Goal: Task Accomplishment & Management: Manage account settings

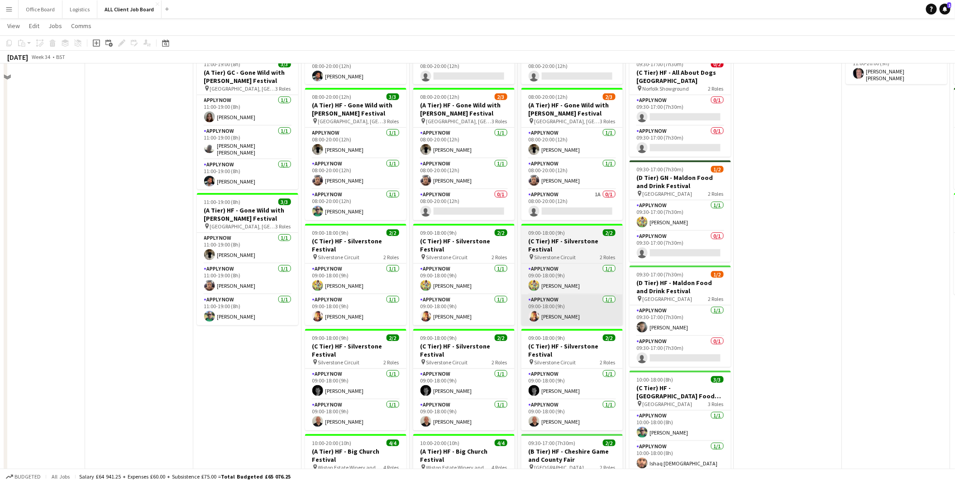
scroll to position [263, 0]
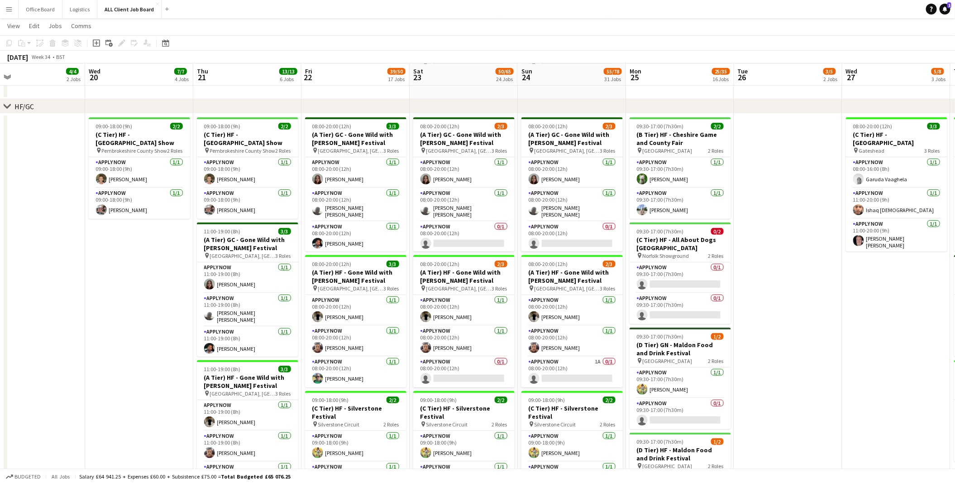
click at [7, 13] on button "Menu" at bounding box center [9, 9] width 18 height 18
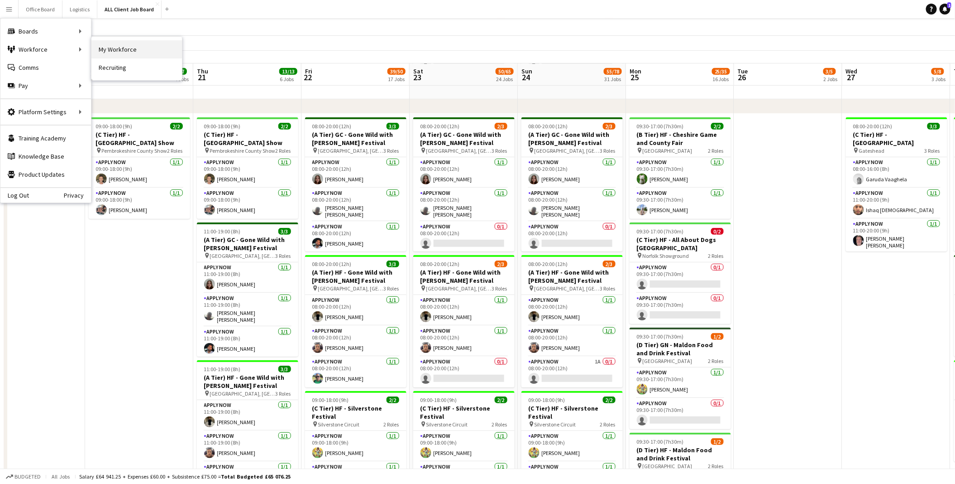
click at [122, 52] on link "My Workforce" at bounding box center [136, 49] width 91 height 18
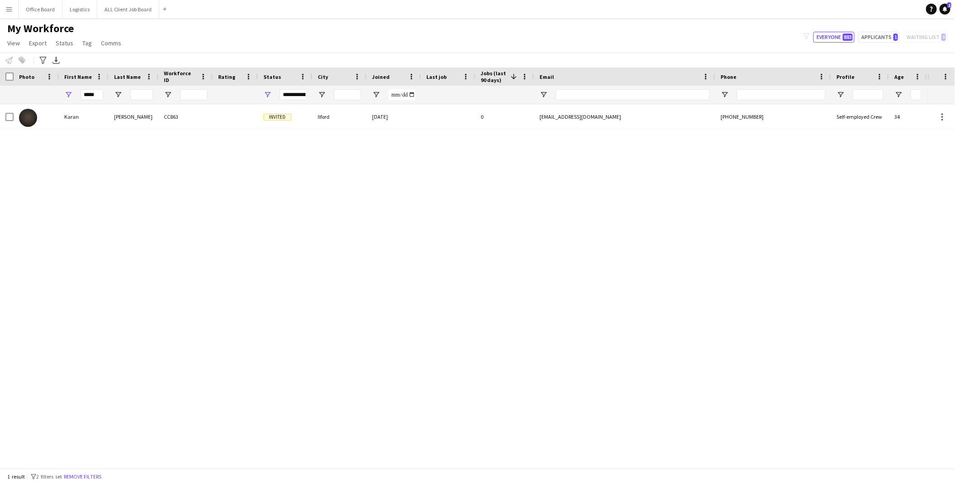
click at [5, 8] on button "Menu" at bounding box center [9, 9] width 18 height 18
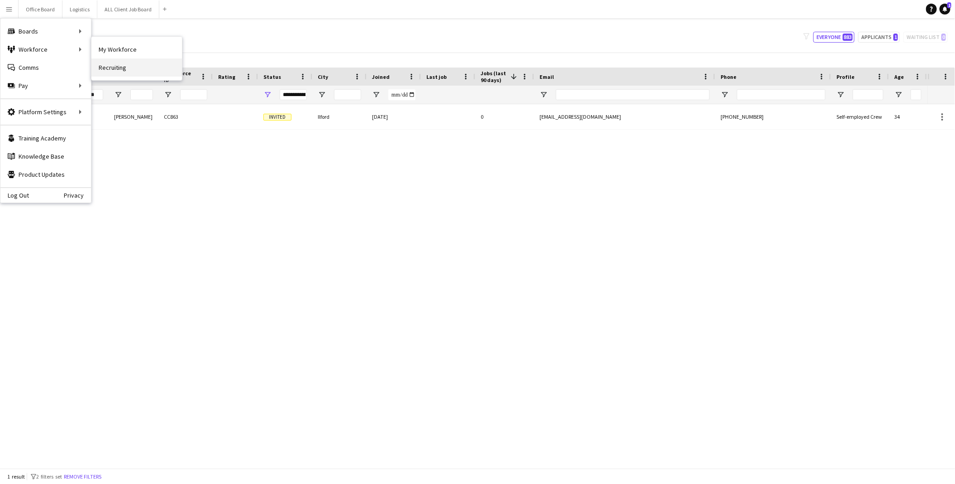
click at [124, 66] on link "Recruiting" at bounding box center [136, 67] width 91 height 18
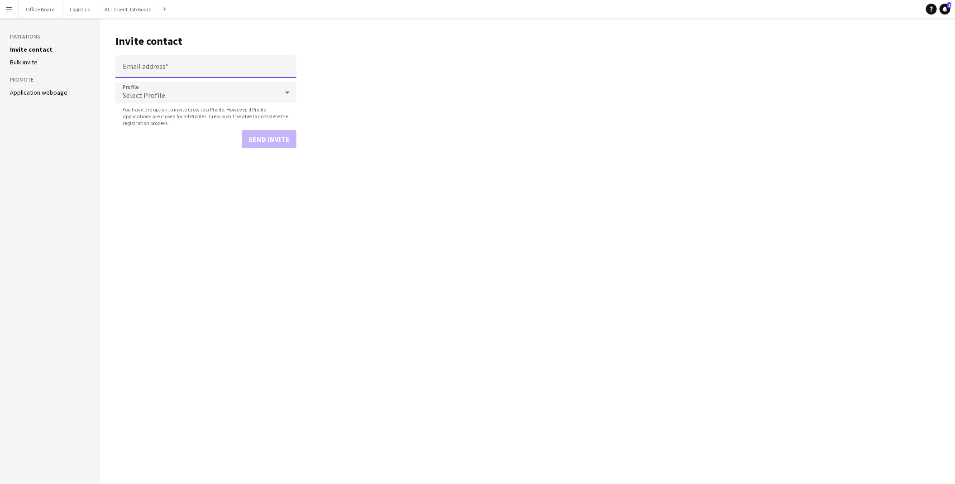
click at [170, 66] on input "Email address" at bounding box center [205, 66] width 181 height 23
paste input "**********"
click at [213, 91] on div "Select Profile" at bounding box center [196, 92] width 163 height 22
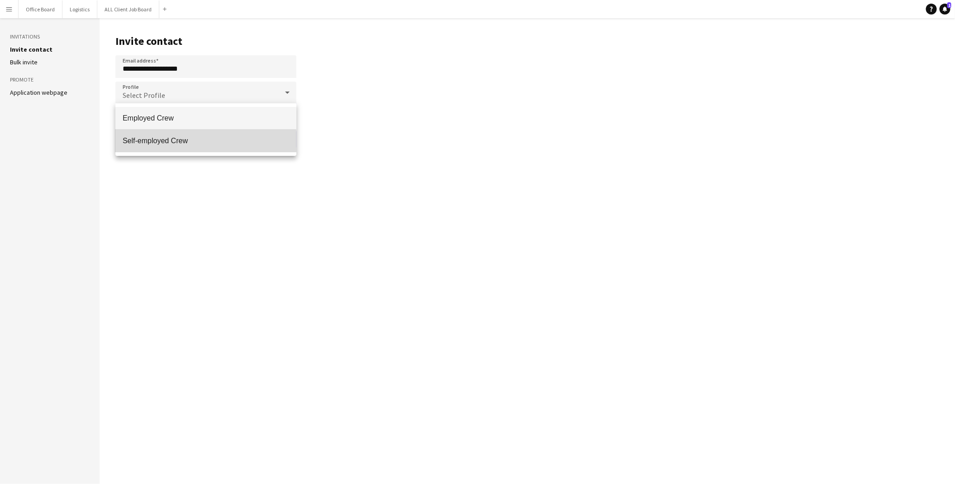
click at [186, 141] on span "Self-employed Crew" at bounding box center [206, 140] width 167 height 9
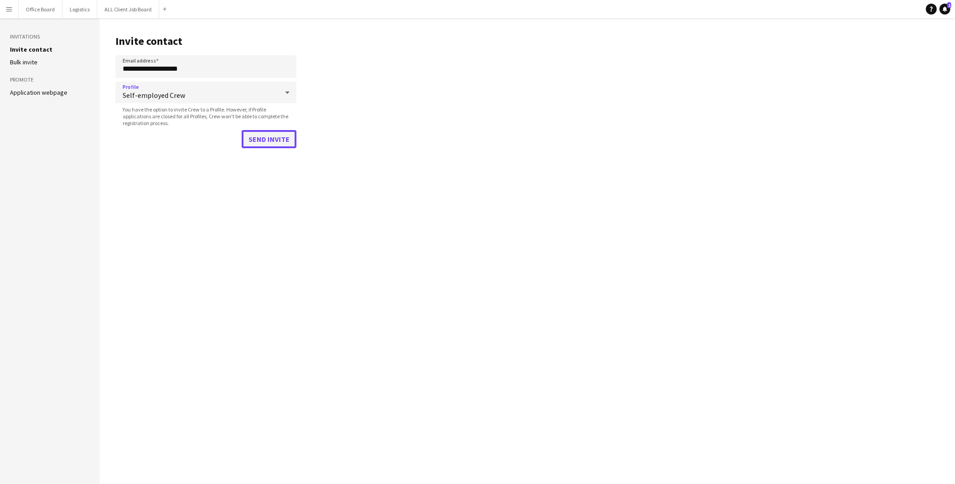
click at [265, 138] on button "Send invite" at bounding box center [269, 139] width 55 height 18
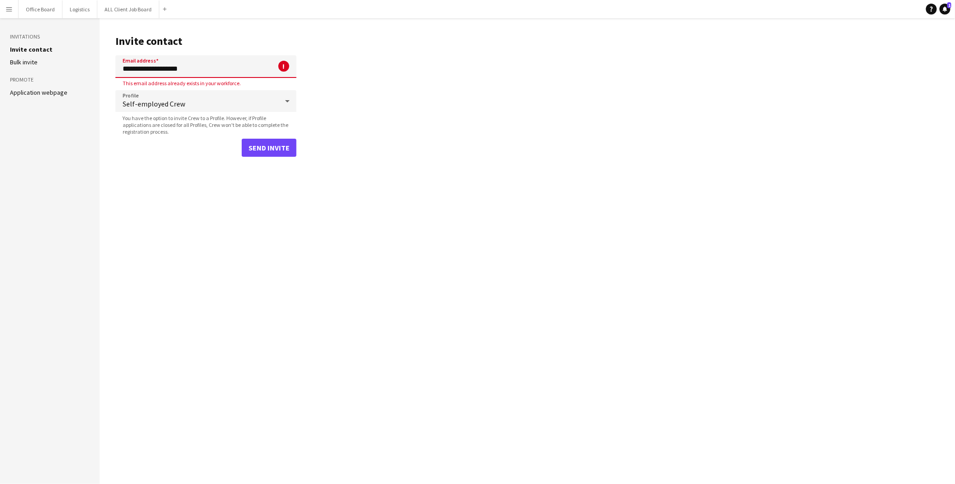
click at [206, 75] on input "**********" at bounding box center [205, 66] width 181 height 23
paste input "****"
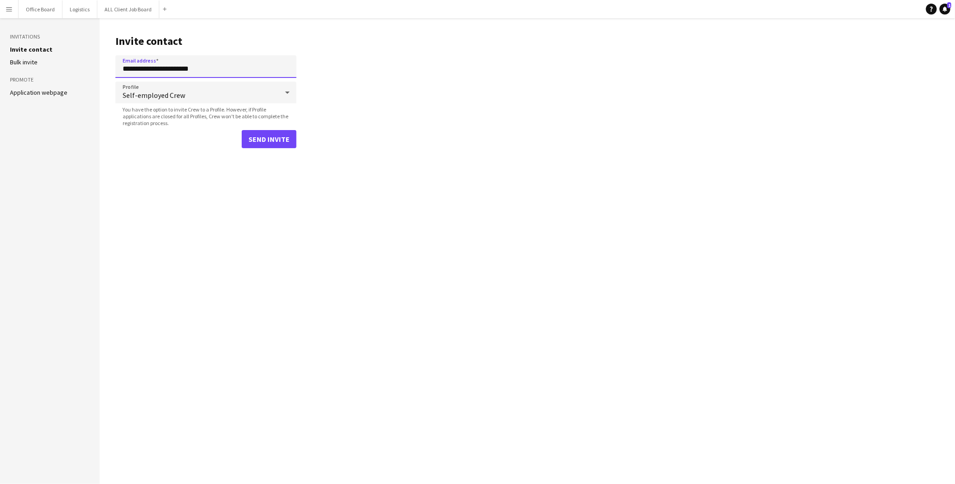
type input "**********"
click at [276, 139] on button "Send invite" at bounding box center [269, 139] width 55 height 18
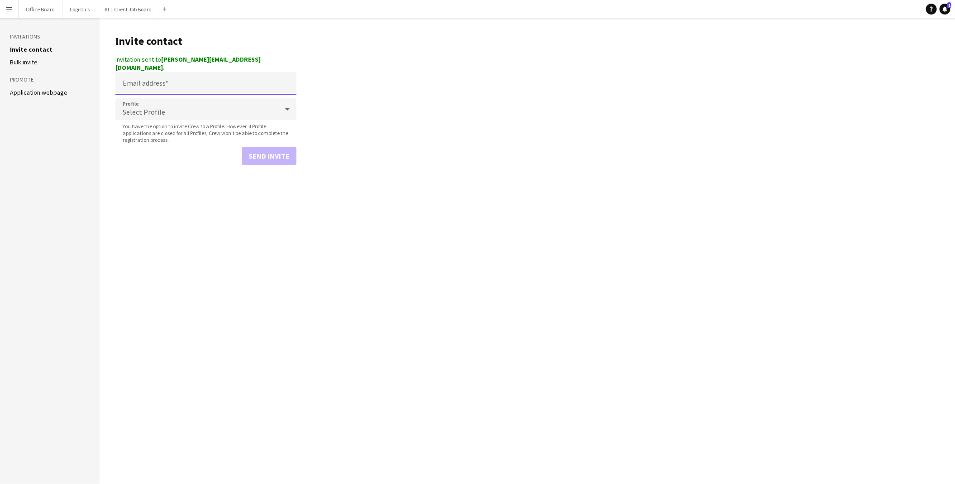
click at [195, 75] on input "Email address" at bounding box center [205, 83] width 181 height 23
paste input "**********"
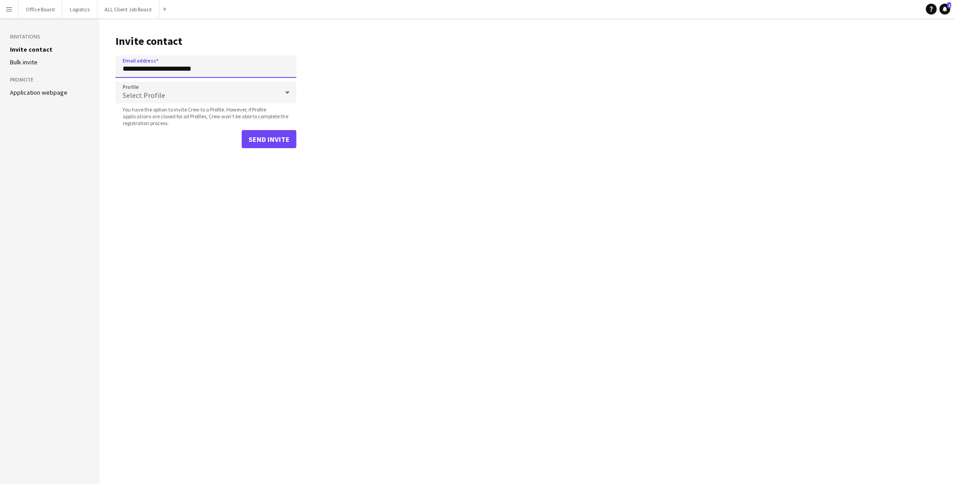
type input "**********"
click at [191, 96] on div "Select Profile" at bounding box center [196, 92] width 163 height 22
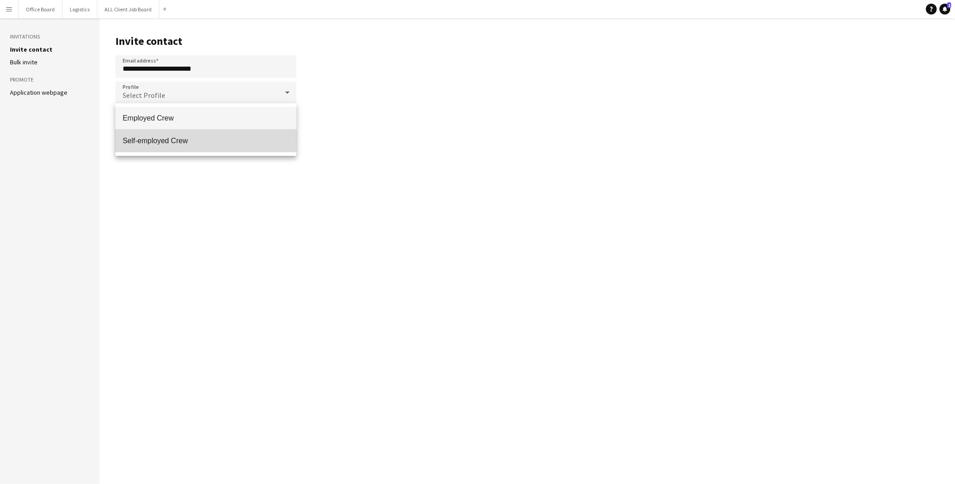
click at [189, 133] on mat-option "Self-employed Crew" at bounding box center [205, 140] width 181 height 23
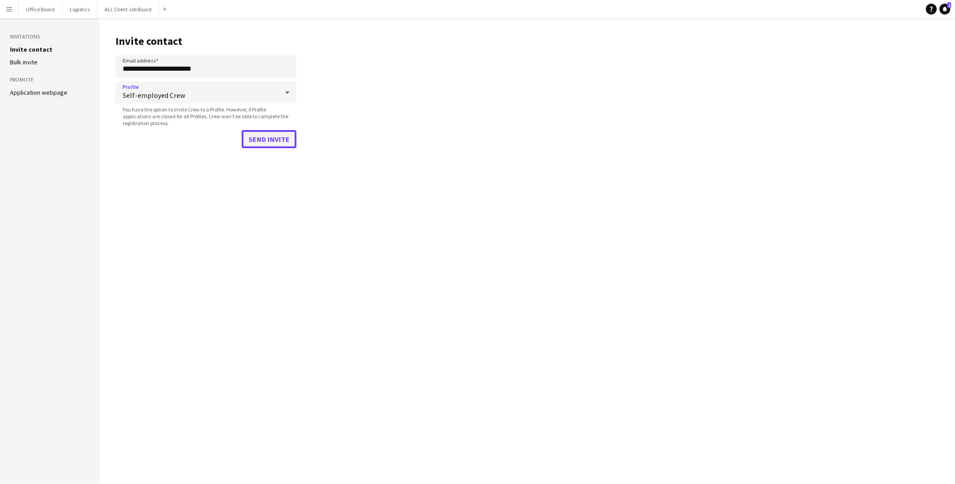
click at [270, 138] on button "Send invite" at bounding box center [269, 139] width 55 height 18
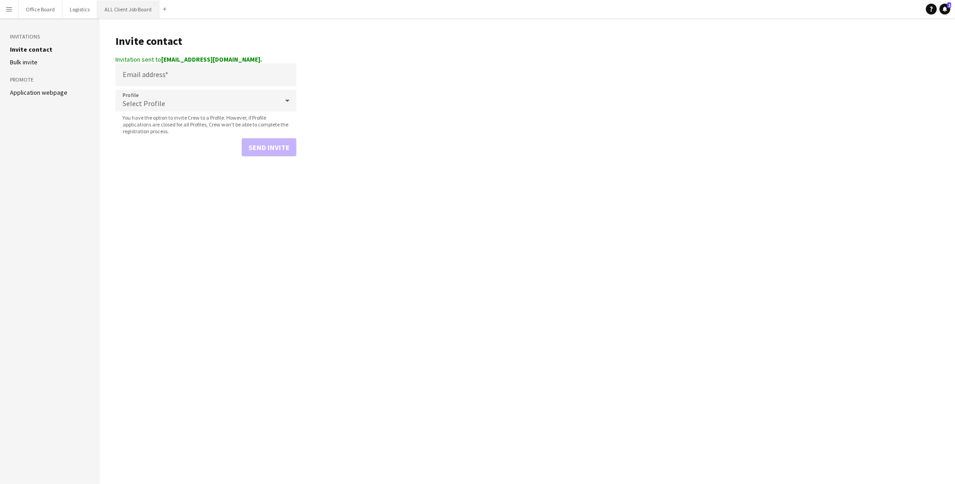
click at [129, 6] on button "ALL Client Job Board Close" at bounding box center [128, 9] width 62 height 18
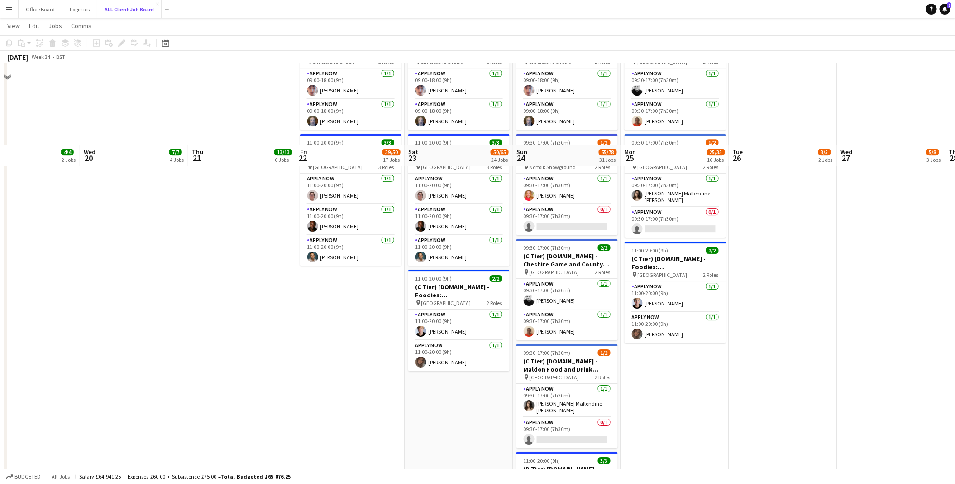
scroll to position [3486, 0]
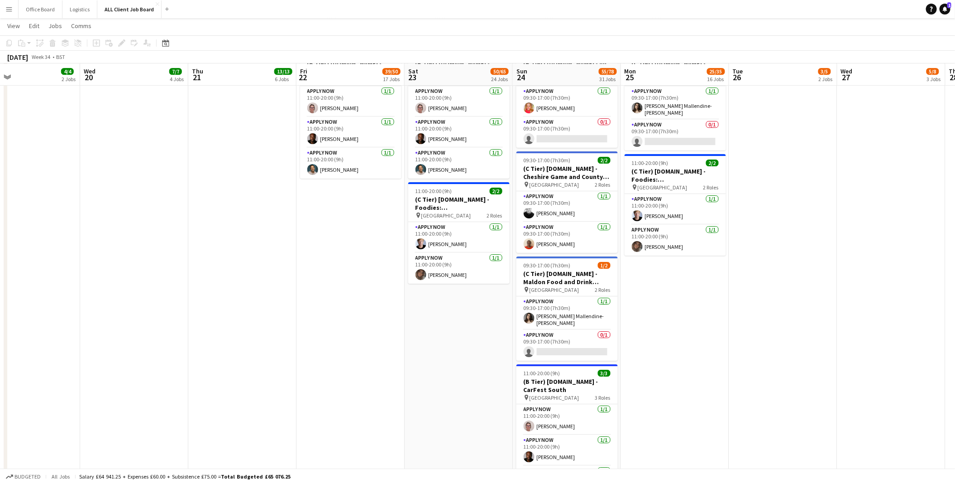
click at [11, 9] on app-icon "Menu" at bounding box center [8, 8] width 7 height 7
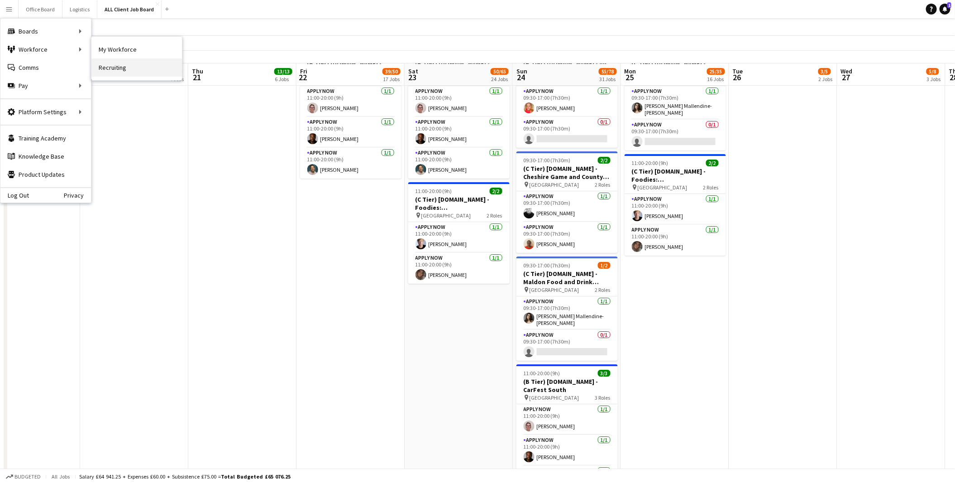
click at [129, 62] on link "Recruiting" at bounding box center [136, 67] width 91 height 18
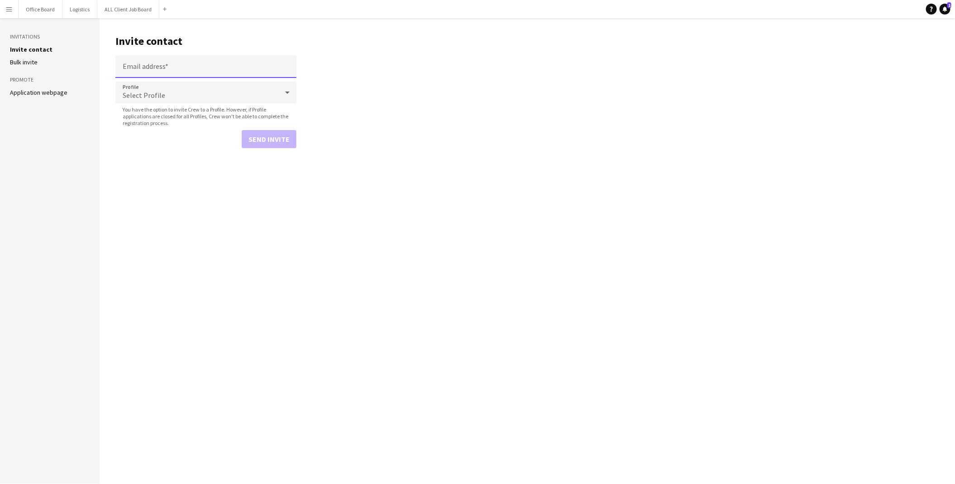
click at [160, 61] on input "Email address" at bounding box center [205, 66] width 181 height 23
paste input "**********"
type input "**********"
click at [221, 87] on div "Select Profile" at bounding box center [196, 92] width 163 height 22
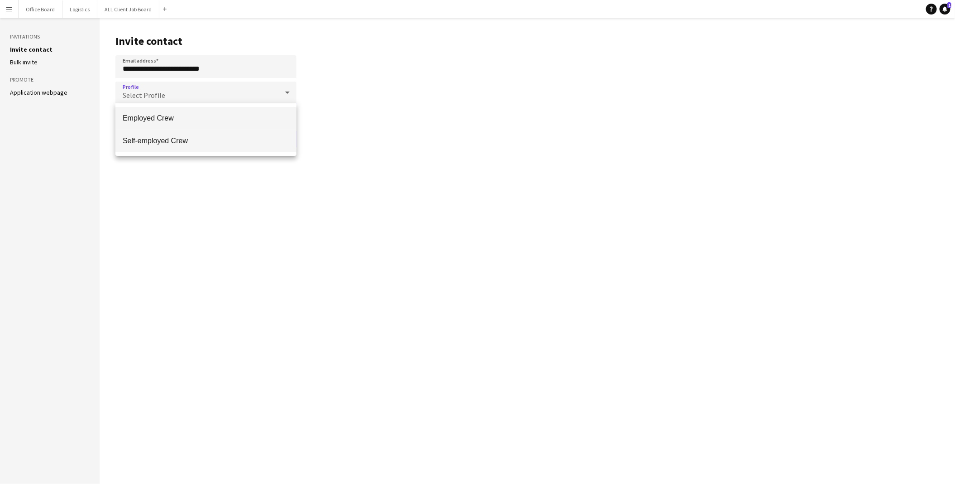
click at [175, 143] on span "Self-employed Crew" at bounding box center [206, 140] width 167 height 9
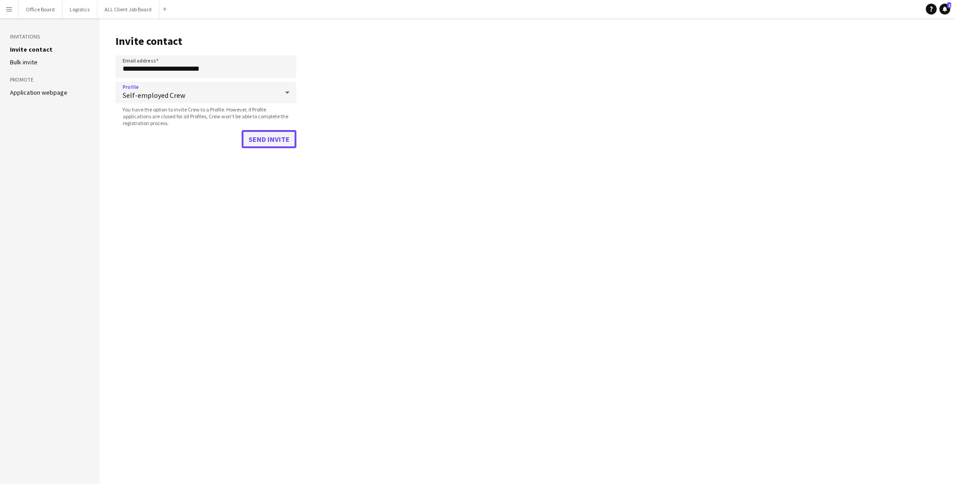
click at [268, 138] on button "Send invite" at bounding box center [269, 139] width 55 height 18
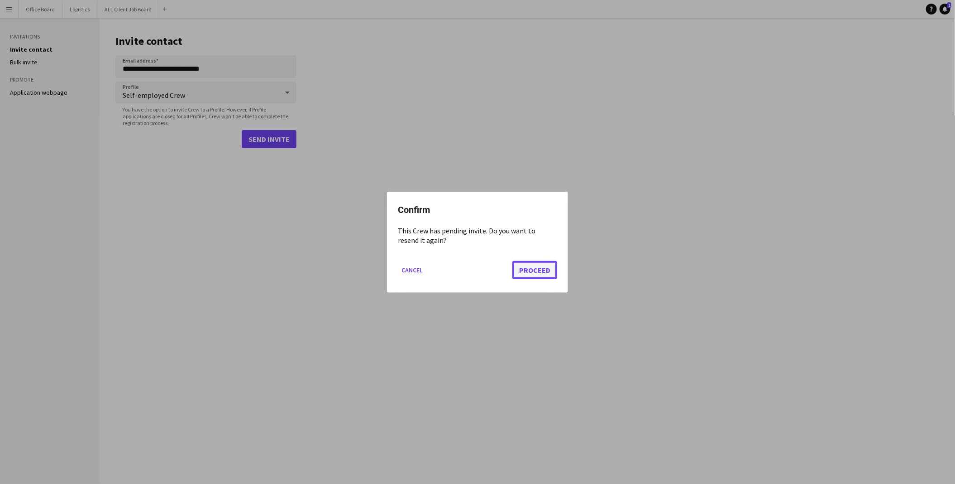
click at [539, 274] on button "Proceed" at bounding box center [535, 269] width 45 height 18
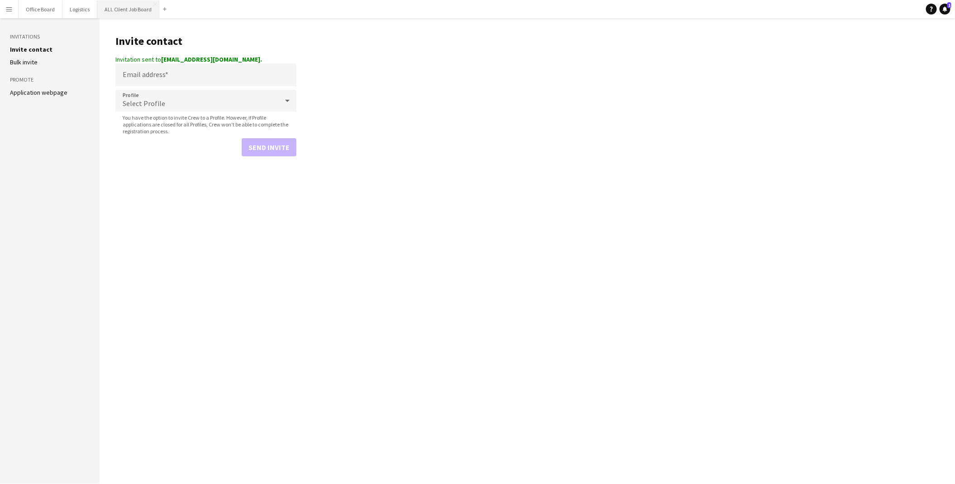
click at [137, 7] on button "ALL Client Job Board Close" at bounding box center [128, 9] width 62 height 18
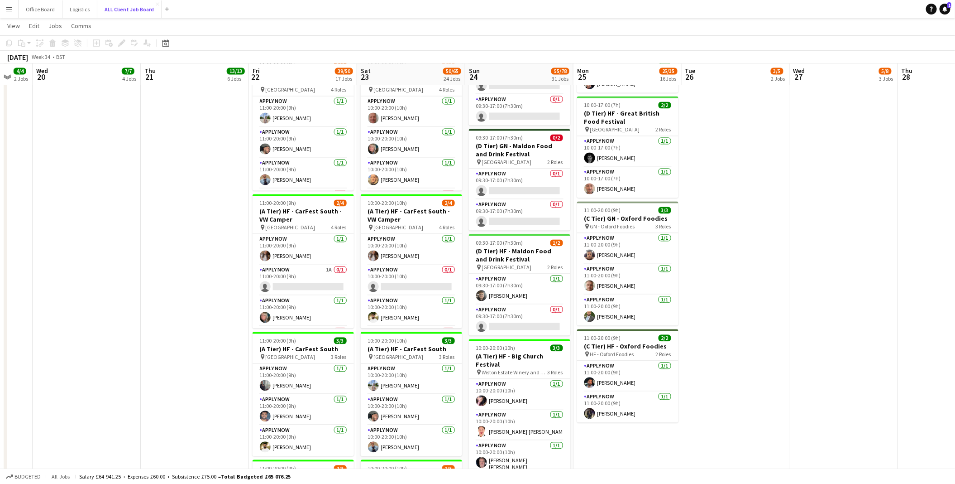
scroll to position [0, 292]
click at [5, 7] on button "Menu" at bounding box center [9, 9] width 18 height 18
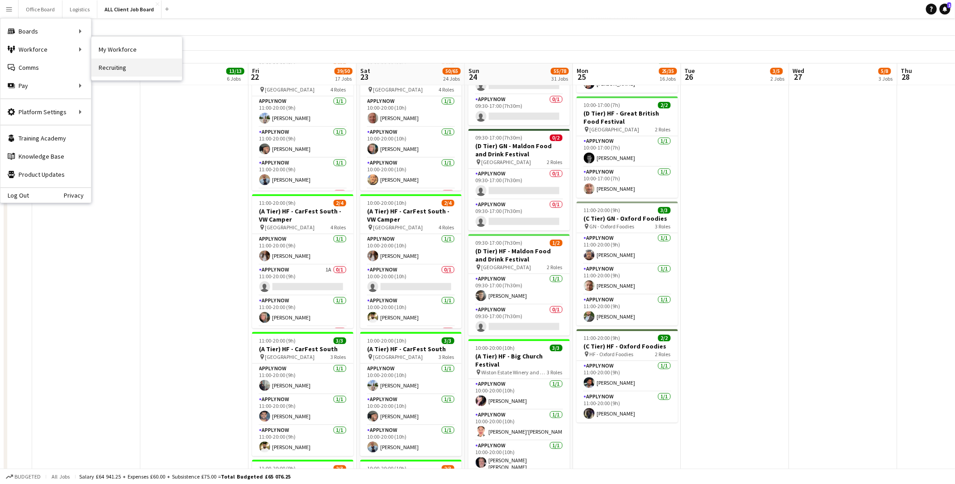
click at [127, 65] on link "Recruiting" at bounding box center [136, 67] width 91 height 18
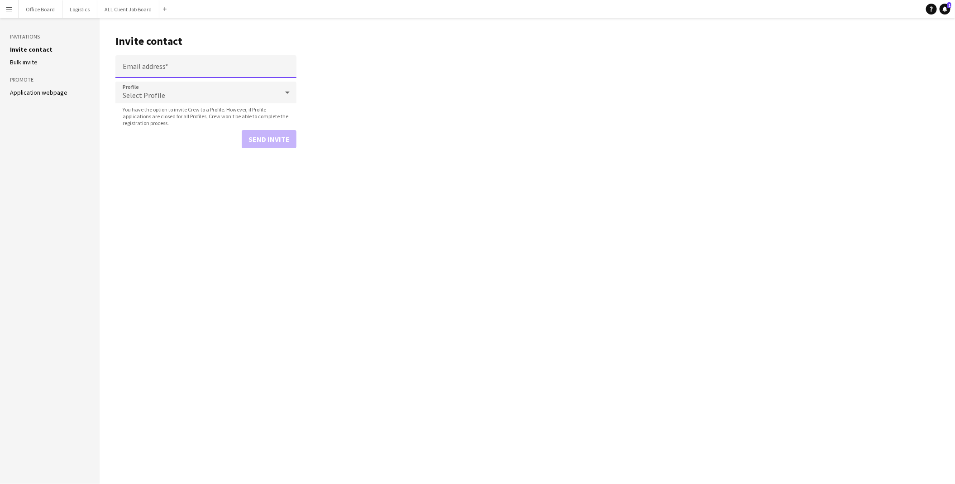
click at [156, 59] on input "Email address" at bounding box center [205, 66] width 181 height 23
paste input "**********"
type input "**********"
click at [188, 87] on div "Select Profile" at bounding box center [196, 92] width 163 height 22
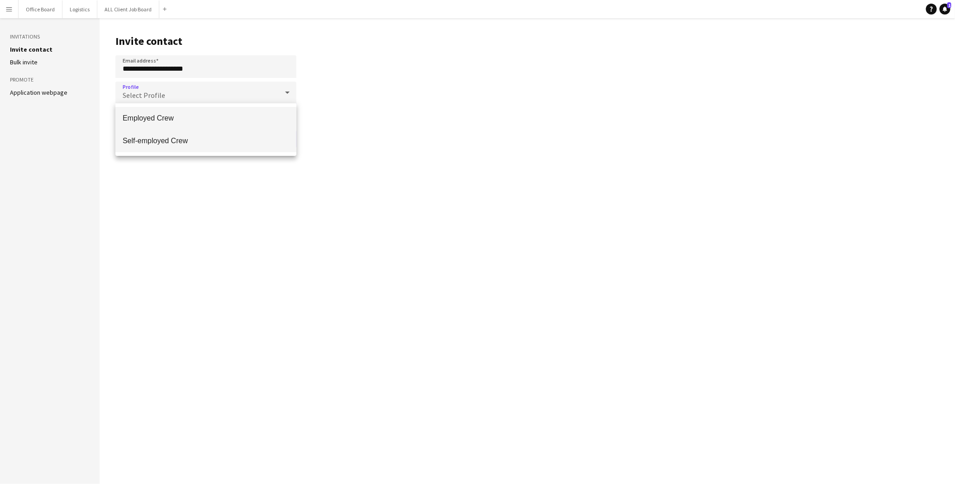
click at [177, 133] on mat-option "Self-employed Crew" at bounding box center [205, 140] width 181 height 23
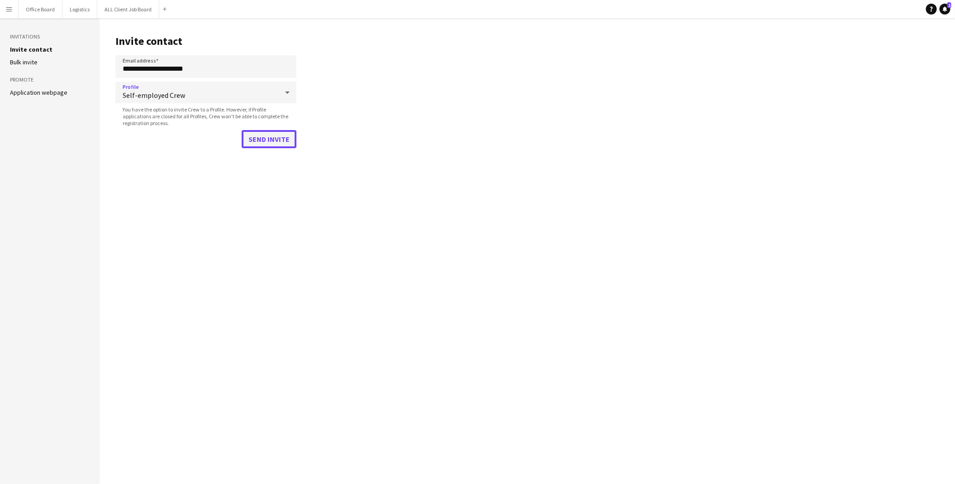
click at [274, 144] on button "Send invite" at bounding box center [269, 139] width 55 height 18
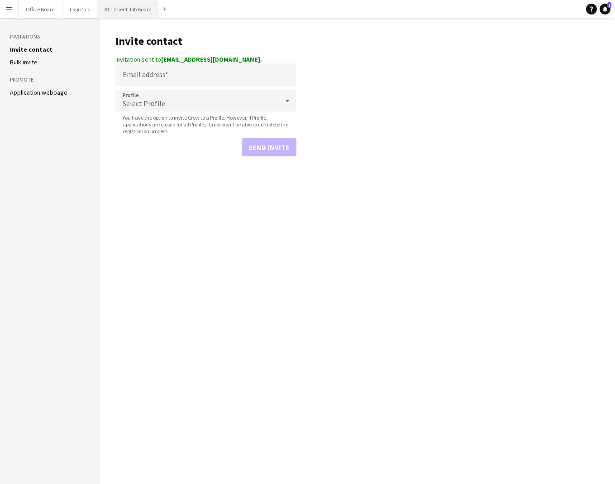
click at [125, 12] on button "ALL Client Job Board Close" at bounding box center [128, 9] width 62 height 18
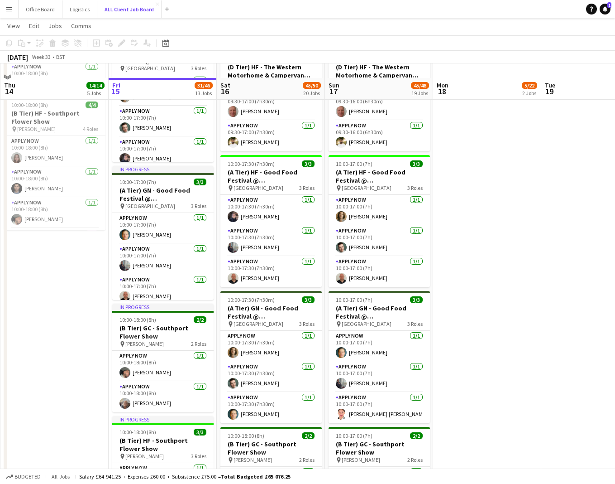
scroll to position [515, 0]
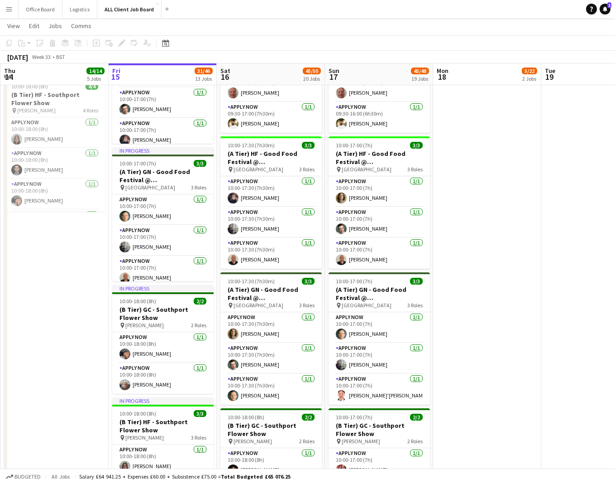
click at [7, 10] on app-icon "Menu" at bounding box center [8, 8] width 7 height 7
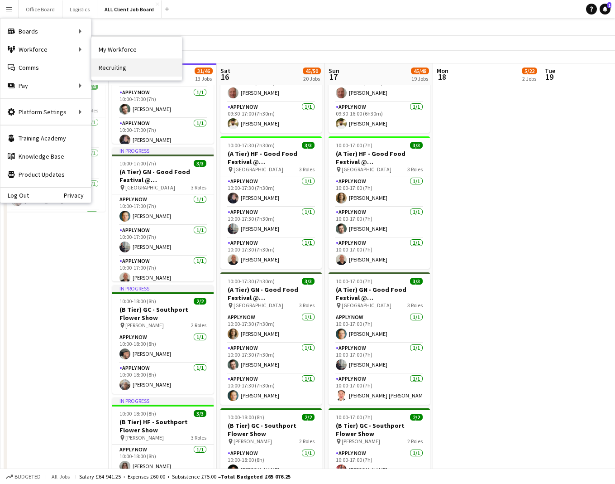
click at [129, 62] on link "Recruiting" at bounding box center [136, 67] width 91 height 18
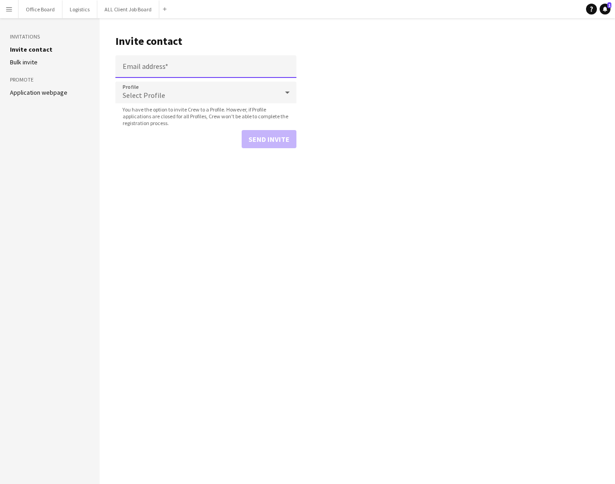
click at [177, 73] on input "Email address" at bounding box center [205, 66] width 181 height 23
paste input "**********"
type input "**********"
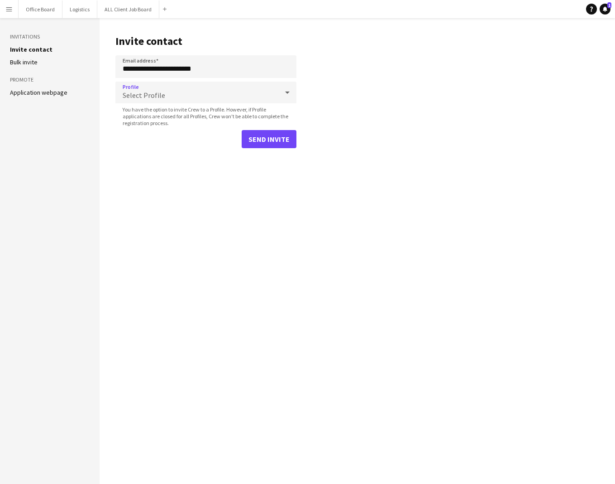
click at [233, 90] on div "Select Profile" at bounding box center [196, 92] width 163 height 22
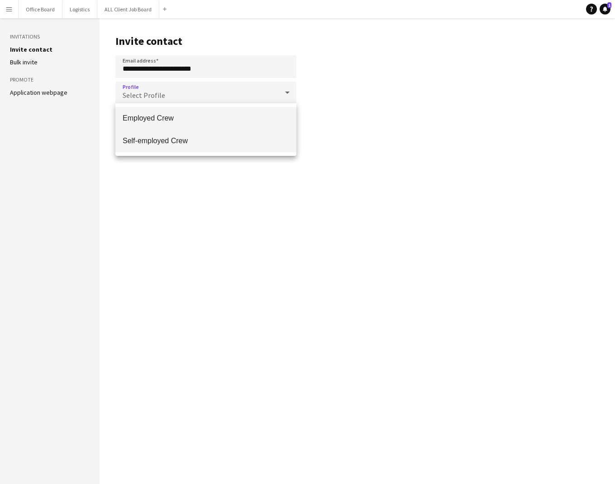
click at [167, 144] on span "Self-employed Crew" at bounding box center [206, 140] width 167 height 9
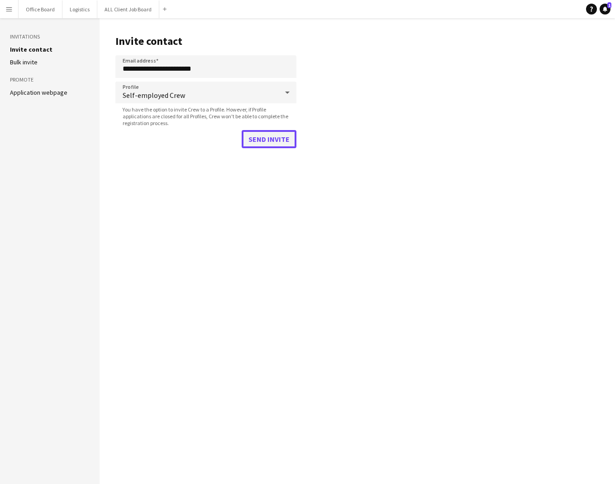
click at [264, 143] on button "Send invite" at bounding box center [269, 139] width 55 height 18
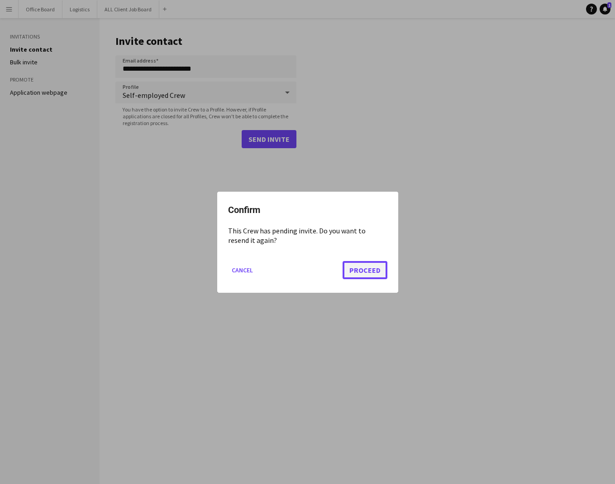
click at [374, 270] on button "Proceed" at bounding box center [365, 269] width 45 height 18
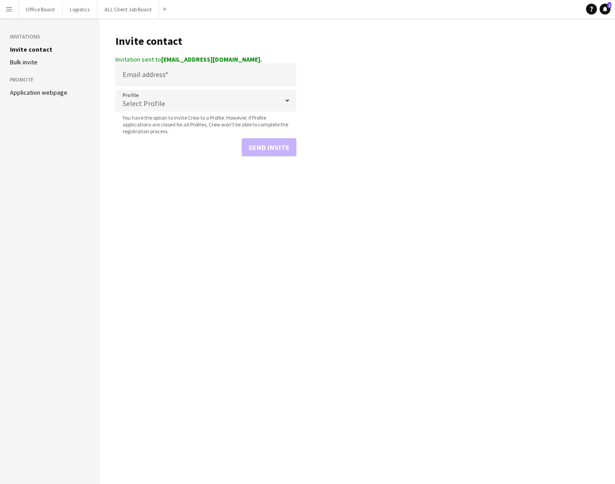
click at [45, 92] on link "Application webpage" at bounding box center [39, 92] width 58 height 8
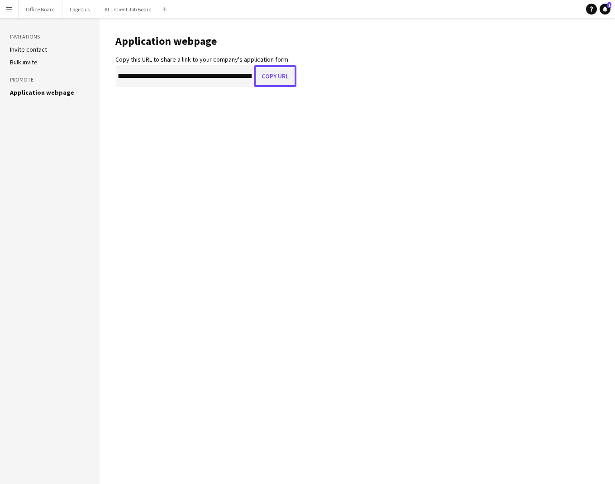
click at [275, 80] on button "Copy URL" at bounding box center [275, 76] width 43 height 22
click at [117, 3] on button "ALL Client Job Board Close" at bounding box center [128, 9] width 62 height 18
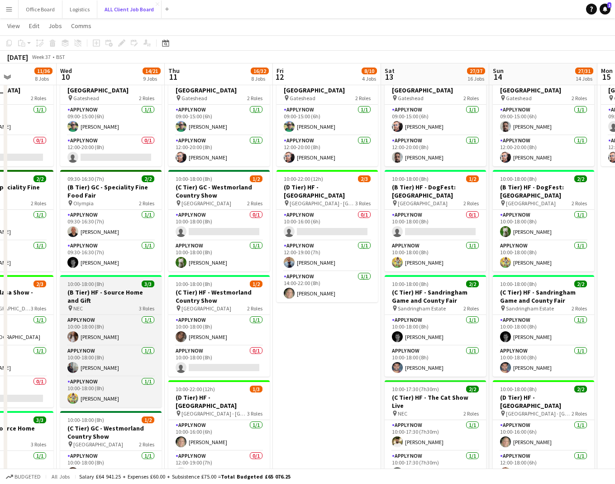
scroll to position [0, 380]
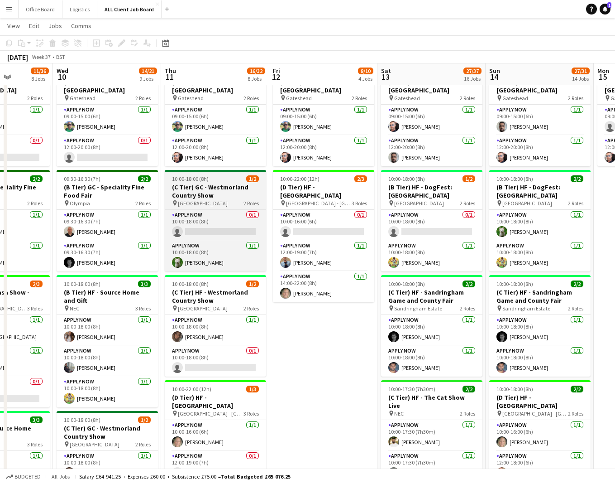
click at [220, 201] on span "[GEOGRAPHIC_DATA]" at bounding box center [203, 203] width 50 height 7
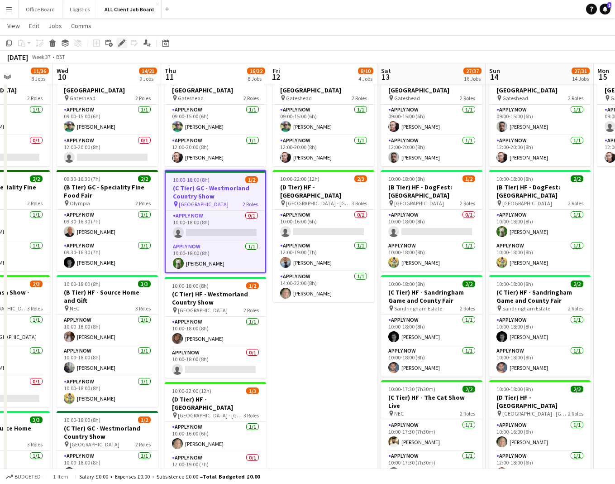
click at [121, 38] on div "Edit" at bounding box center [121, 43] width 11 height 11
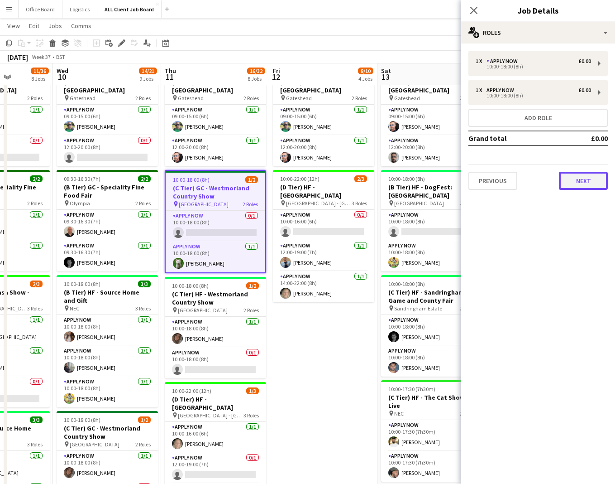
click at [603, 179] on button "Next" at bounding box center [583, 181] width 49 height 18
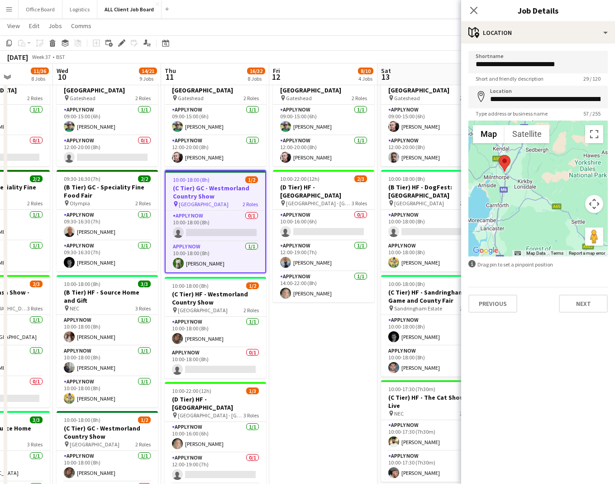
drag, startPoint x: 516, startPoint y: 214, endPoint x: 559, endPoint y: 193, distance: 48.0
click at [559, 193] on div at bounding box center [538, 188] width 139 height 136
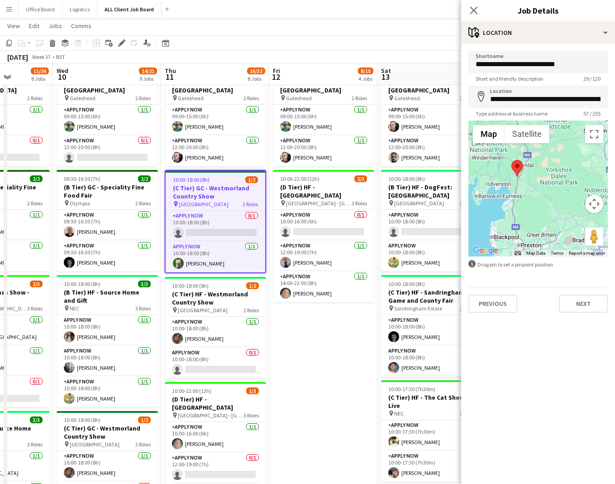
drag, startPoint x: 534, startPoint y: 194, endPoint x: 520, endPoint y: 188, distance: 15.5
click at [520, 188] on div at bounding box center [538, 188] width 139 height 136
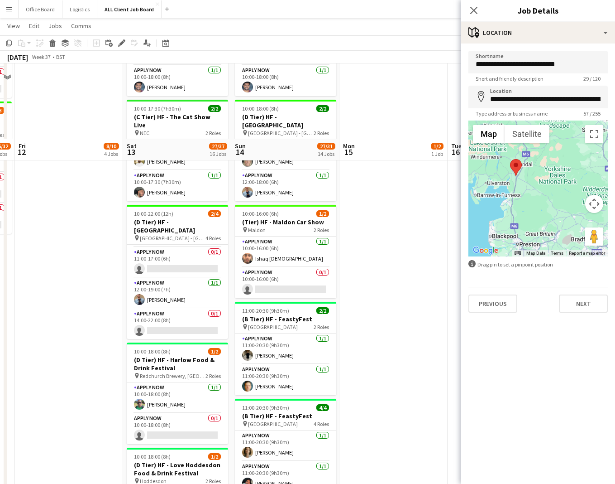
scroll to position [708, 0]
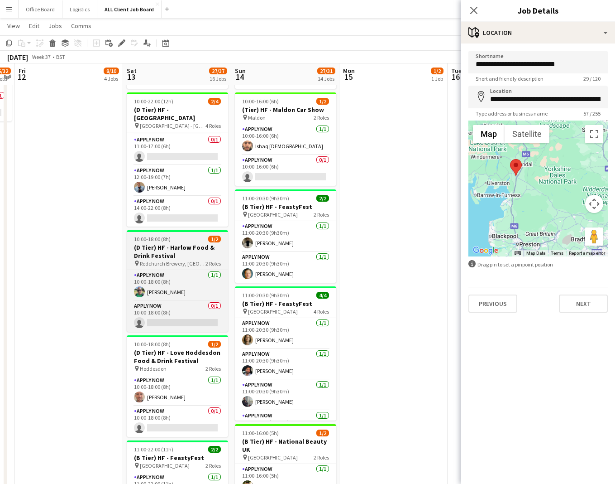
click at [174, 243] on h3 "(D Tier) HF - Harlow Food & Drink Festival" at bounding box center [177, 251] width 101 height 16
type input "**********"
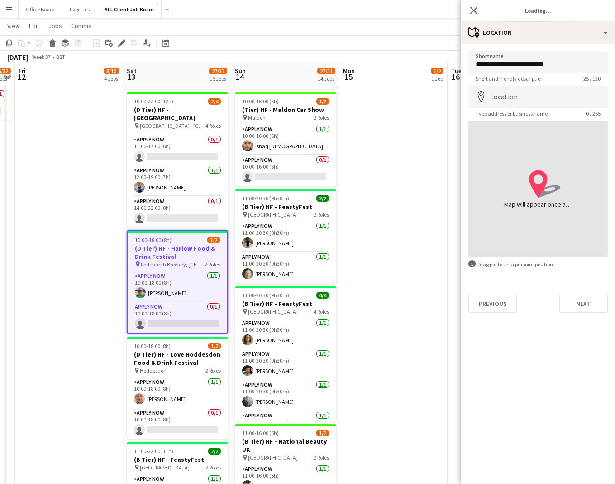
type input "**********"
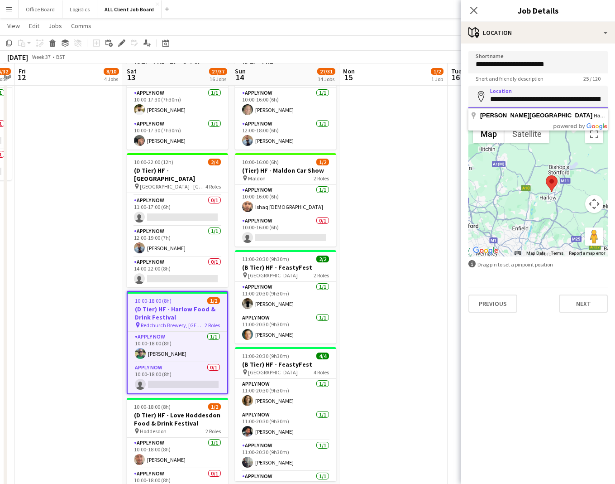
scroll to position [0, 39]
drag, startPoint x: 563, startPoint y: 98, endPoint x: 614, endPoint y: 99, distance: 50.3
click at [614, 99] on form "**********" at bounding box center [538, 181] width 154 height 261
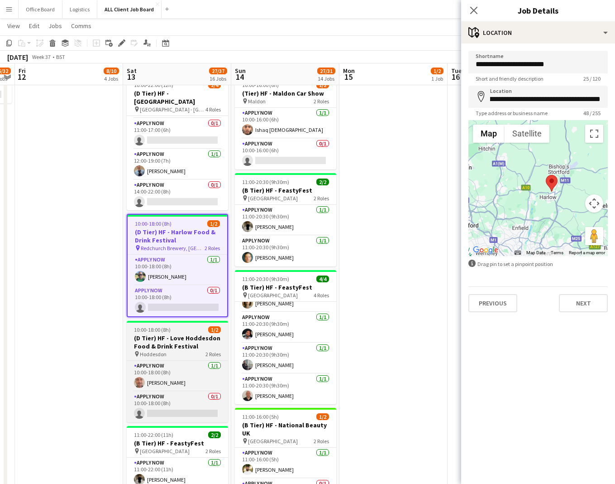
scroll to position [0, 0]
click at [170, 334] on h3 "(D Tier) HF - Love Hoddesdon Food & Drink Festival" at bounding box center [177, 342] width 101 height 16
type input "*********"
type input "**********"
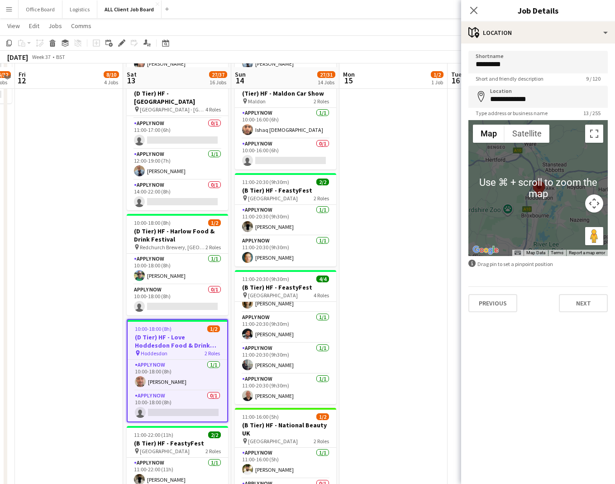
scroll to position [727, 0]
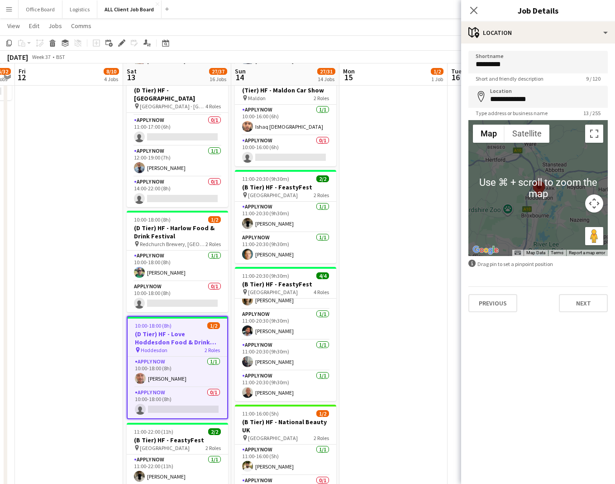
click at [535, 216] on div at bounding box center [538, 188] width 139 height 136
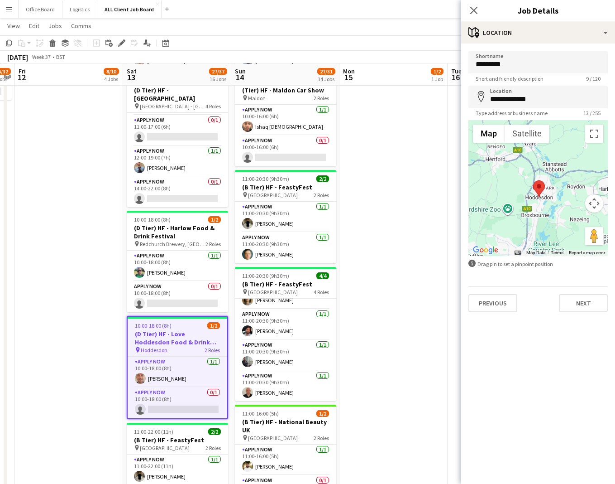
click at [552, 204] on div at bounding box center [538, 188] width 139 height 136
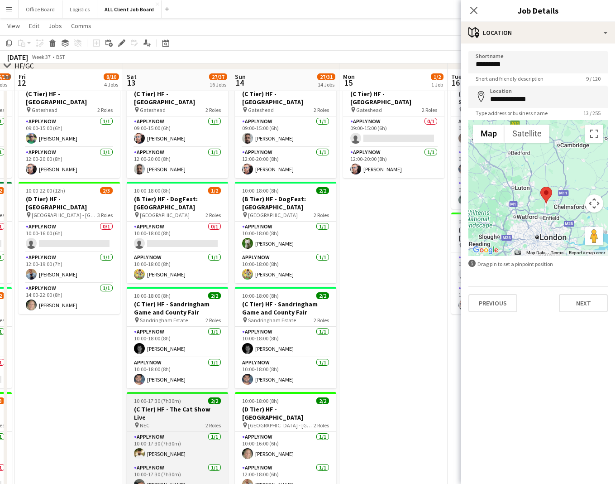
scroll to position [302, 0]
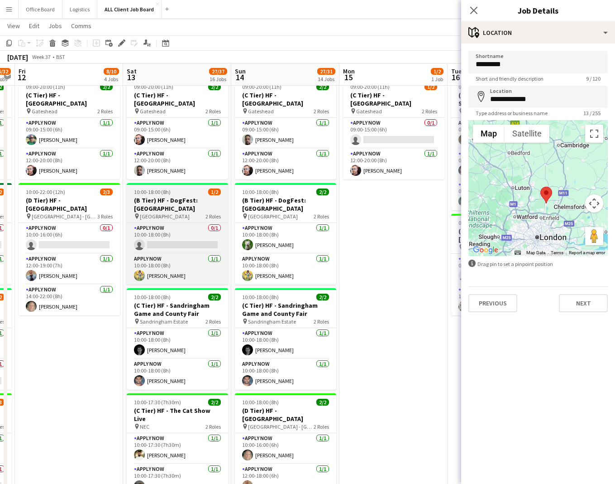
click at [162, 199] on h3 "(B Tier) HF - DogFest: [GEOGRAPHIC_DATA]" at bounding box center [177, 204] width 101 height 16
type input "**********"
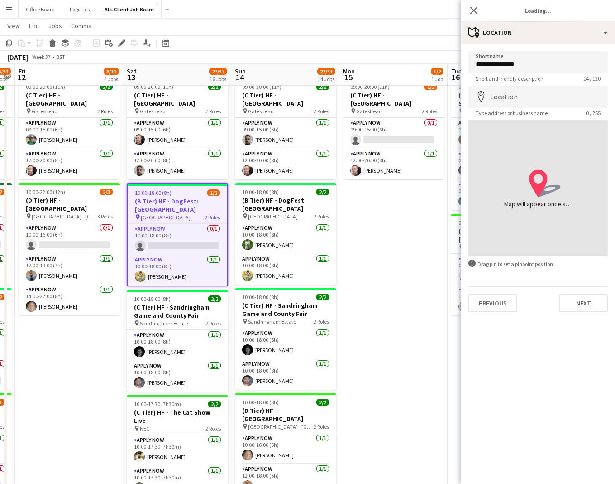
type input "**********"
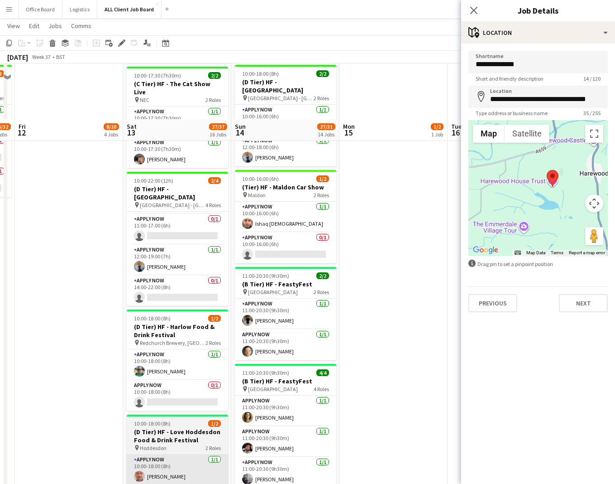
scroll to position [613, 0]
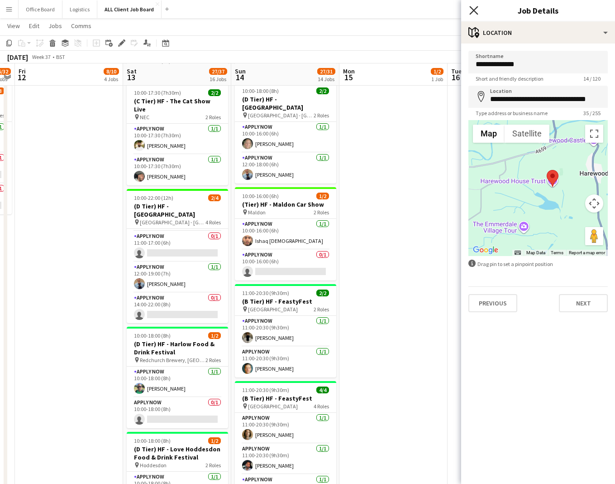
click at [477, 8] on icon "Close pop-in" at bounding box center [474, 10] width 9 height 9
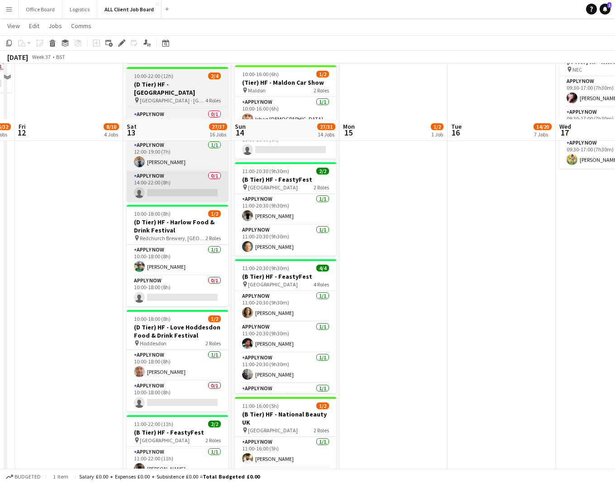
scroll to position [798, 0]
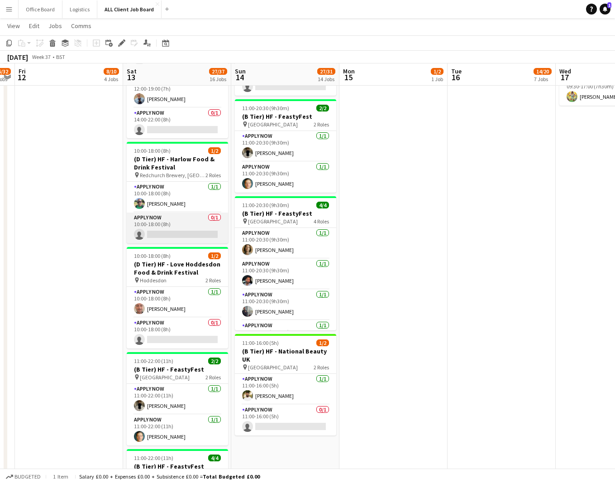
click at [166, 214] on app-card-role "APPLY NOW 0/1 10:00-18:00 (8h) single-neutral-actions" at bounding box center [177, 227] width 101 height 31
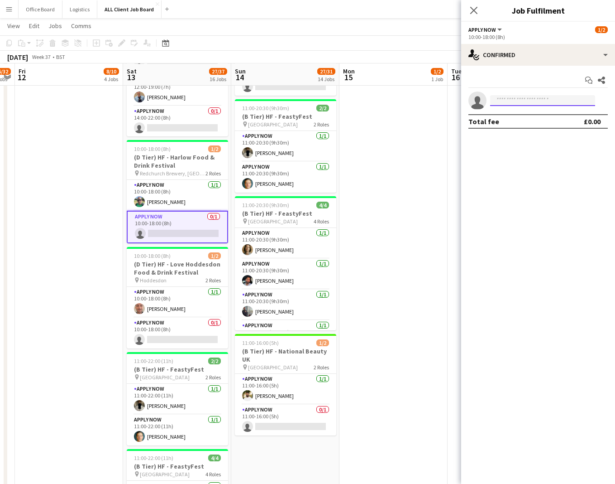
click at [506, 99] on input at bounding box center [542, 100] width 105 height 11
type input "*****"
click at [517, 118] on span "[PERSON_NAME][EMAIL_ADDRESS][DOMAIN_NAME]" at bounding box center [543, 120] width 91 height 7
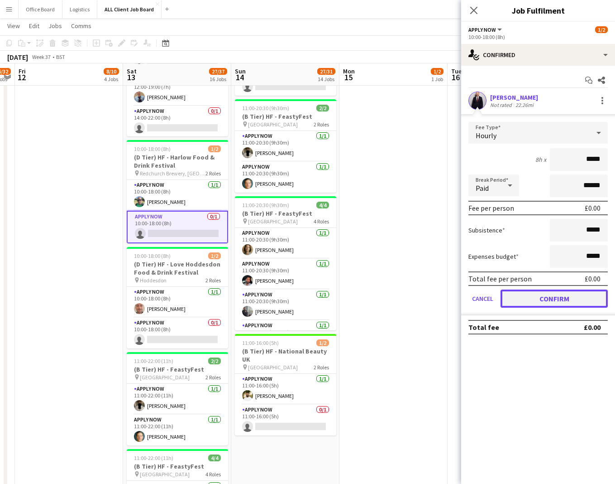
click at [536, 294] on button "Confirm" at bounding box center [554, 298] width 107 height 18
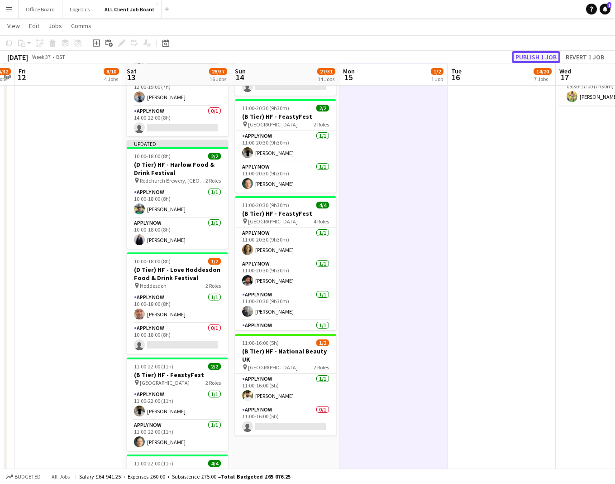
click at [527, 58] on button "Publish 1 job" at bounding box center [536, 57] width 48 height 12
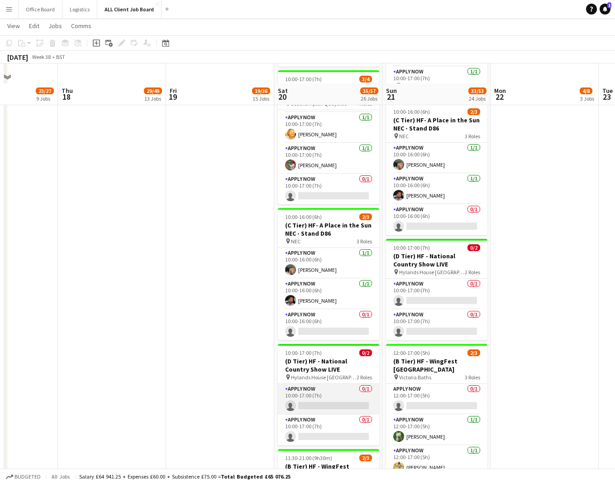
scroll to position [1689, 0]
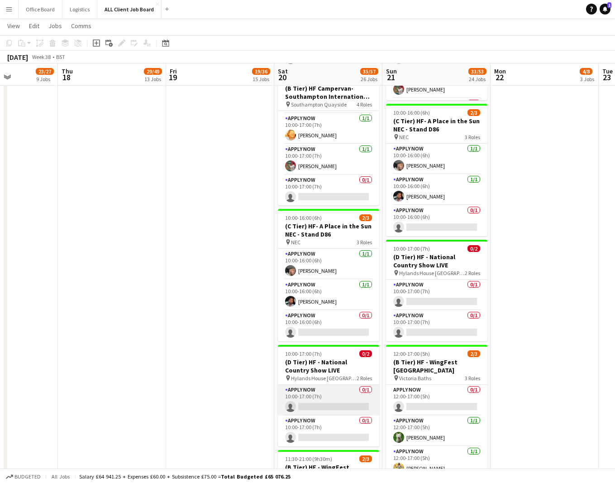
click at [332, 384] on app-card-role "APPLY NOW 0/1 10:00-17:00 (7h) single-neutral-actions" at bounding box center [328, 399] width 101 height 31
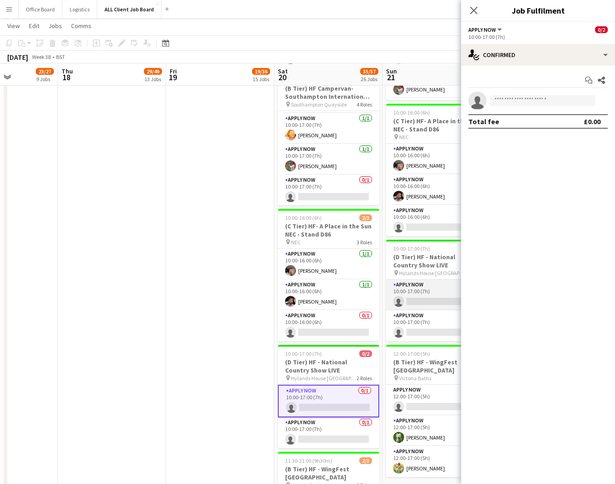
click at [430, 279] on app-card-role "APPLY NOW 0/1 10:00-17:00 (7h) single-neutral-actions" at bounding box center [436, 294] width 101 height 31
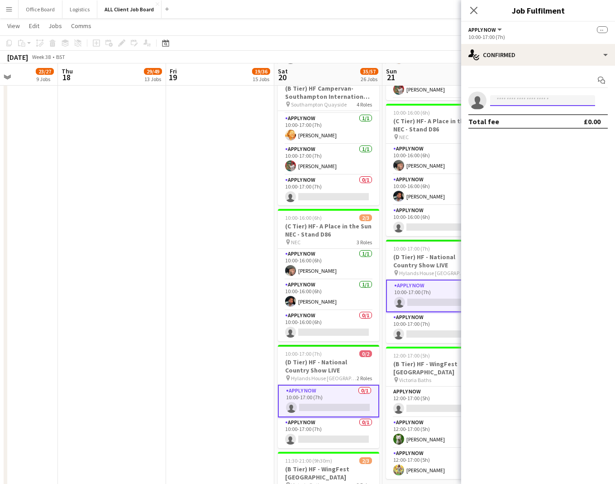
click at [526, 101] on input at bounding box center [542, 100] width 105 height 11
type input "*****"
click at [535, 128] on span "[PHONE_NUMBER]" at bounding box center [543, 127] width 91 height 7
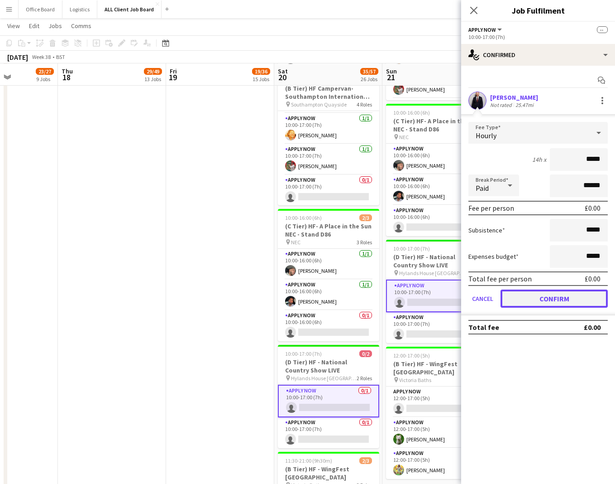
click at [542, 298] on button "Confirm" at bounding box center [554, 298] width 107 height 18
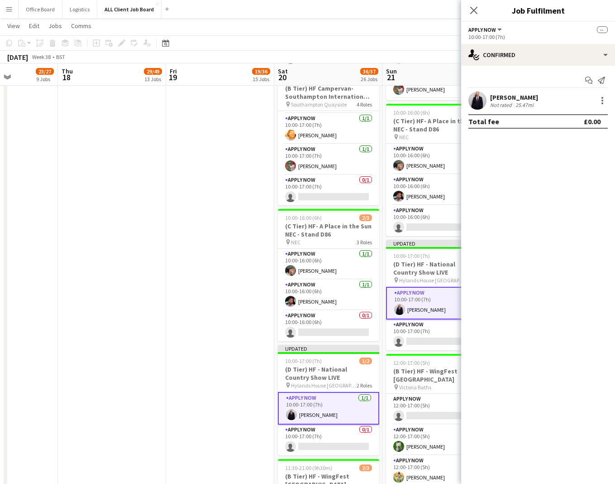
click at [415, 49] on app-toolbar "Copy Paste Paste Command V Paste with crew Command Shift V Paste linked Job [GE…" at bounding box center [307, 42] width 615 height 15
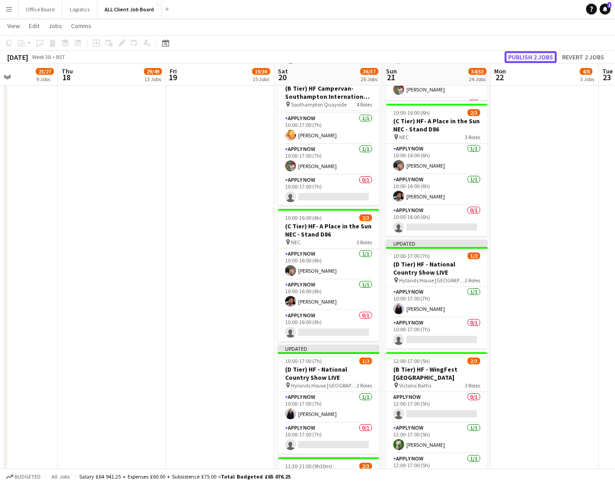
click at [523, 54] on button "Publish 2 jobs" at bounding box center [531, 57] width 52 height 12
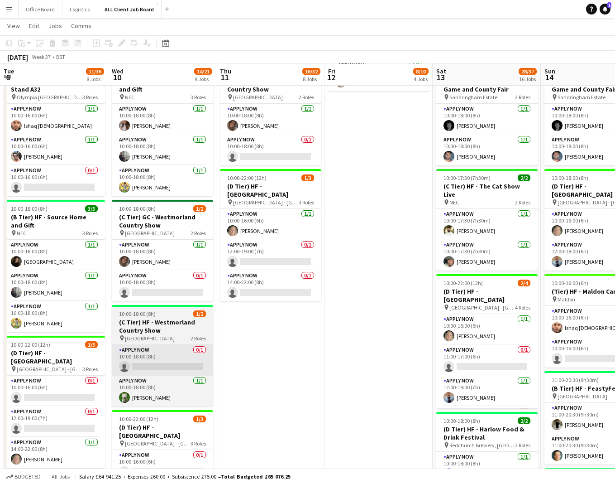
scroll to position [518, 0]
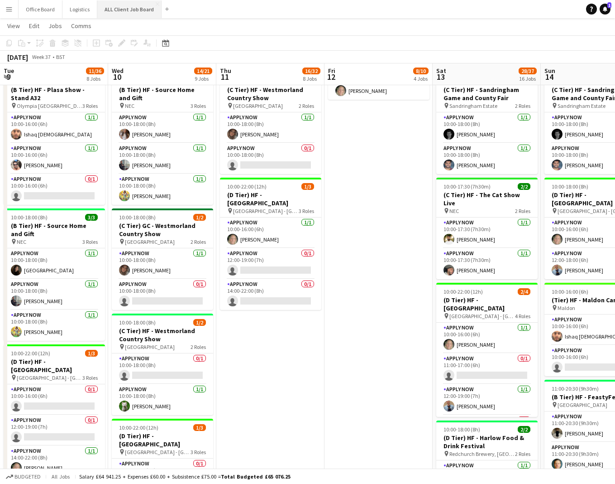
click at [119, 6] on button "ALL Client Job Board Close" at bounding box center [129, 9] width 64 height 18
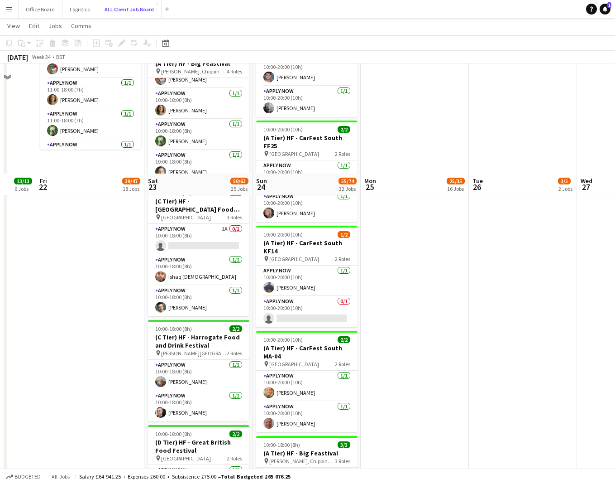
scroll to position [1572, 0]
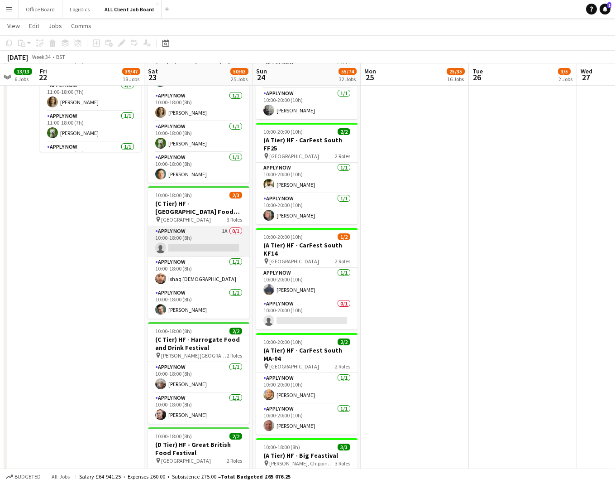
click at [203, 236] on app-card-role "APPLY NOW 1A 0/1 10:00-18:00 (8h) single-neutral-actions" at bounding box center [198, 241] width 101 height 31
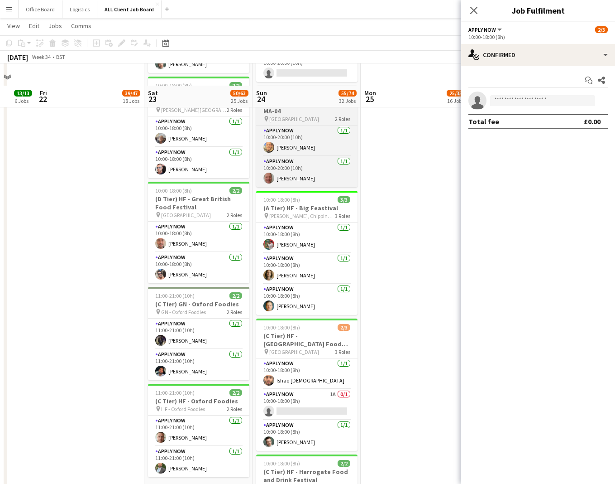
scroll to position [1899, 0]
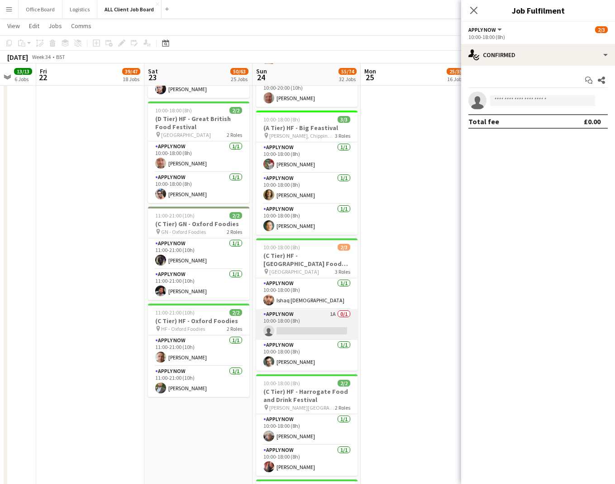
click at [288, 310] on app-card-role "APPLY NOW 1A 0/1 10:00-18:00 (8h) single-neutral-actions" at bounding box center [306, 324] width 101 height 31
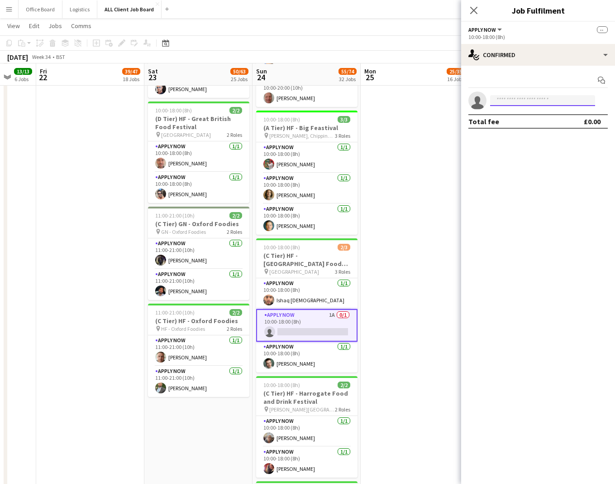
click at [525, 100] on input at bounding box center [542, 100] width 105 height 11
type input "****"
click at [526, 118] on span "[EMAIL_ADDRESS][DOMAIN_NAME]" at bounding box center [543, 120] width 91 height 7
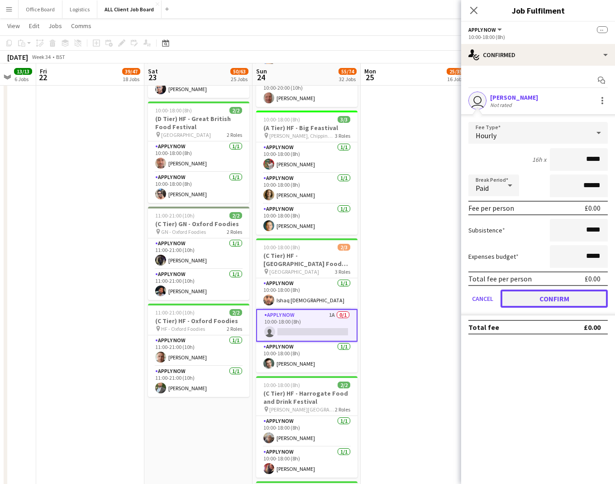
click at [538, 296] on button "Confirm" at bounding box center [554, 298] width 107 height 18
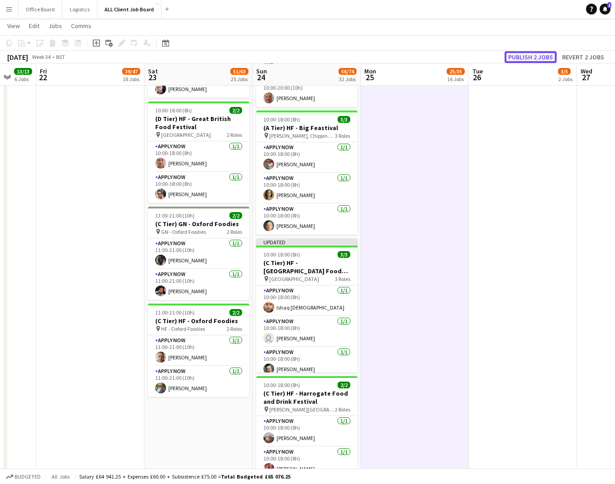
click at [537, 57] on button "Publish 2 jobs" at bounding box center [531, 57] width 52 height 12
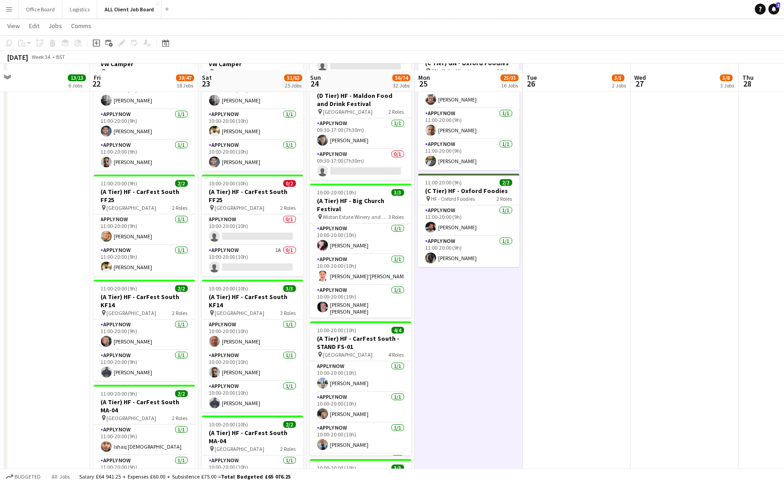
scroll to position [1107, 0]
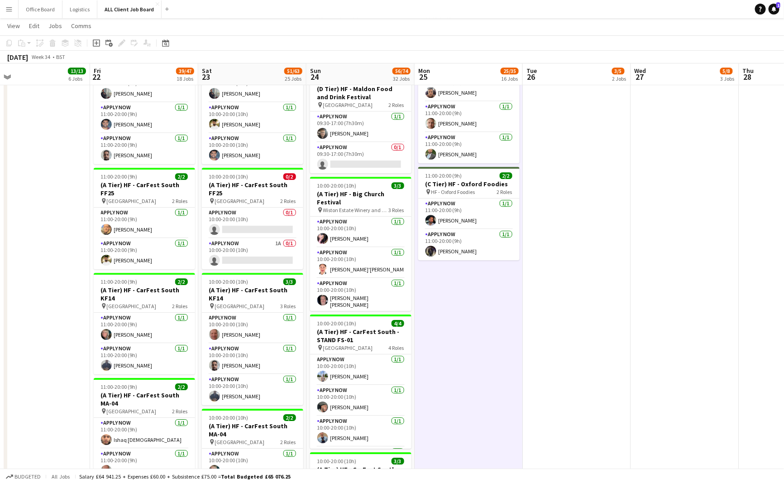
click at [16, 9] on button "Menu" at bounding box center [9, 9] width 18 height 18
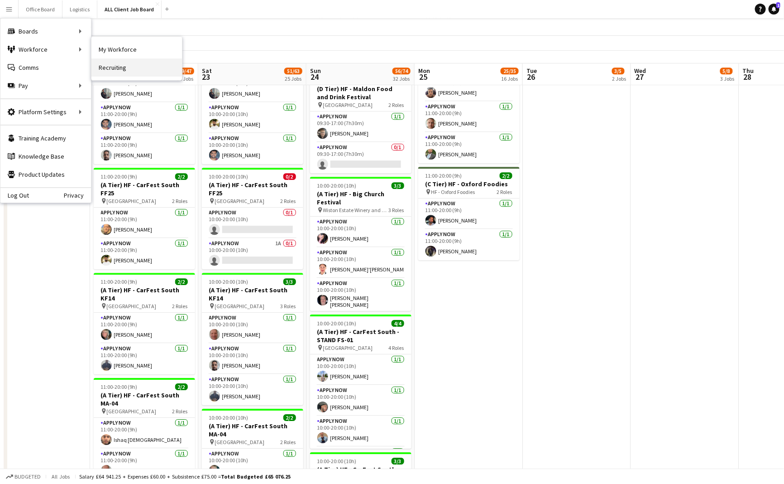
click at [121, 63] on link "Recruiting" at bounding box center [136, 67] width 91 height 18
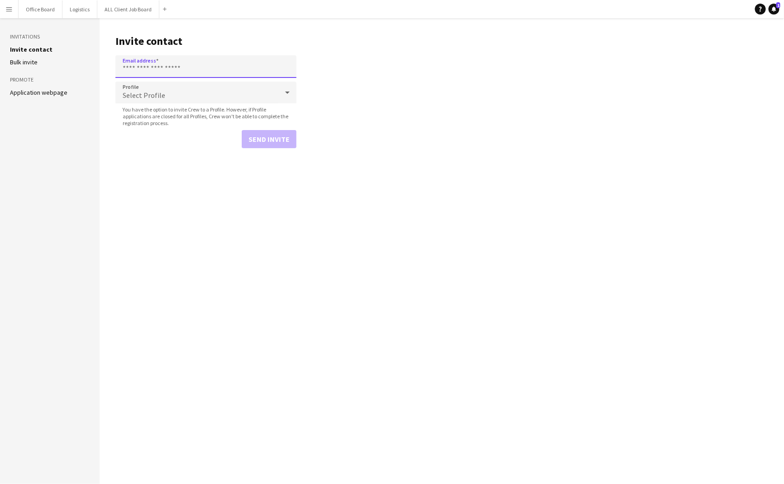
click at [162, 70] on input "Email address" at bounding box center [205, 66] width 181 height 23
paste input "**********"
type input "**********"
click at [173, 93] on div "Select Profile" at bounding box center [196, 92] width 163 height 22
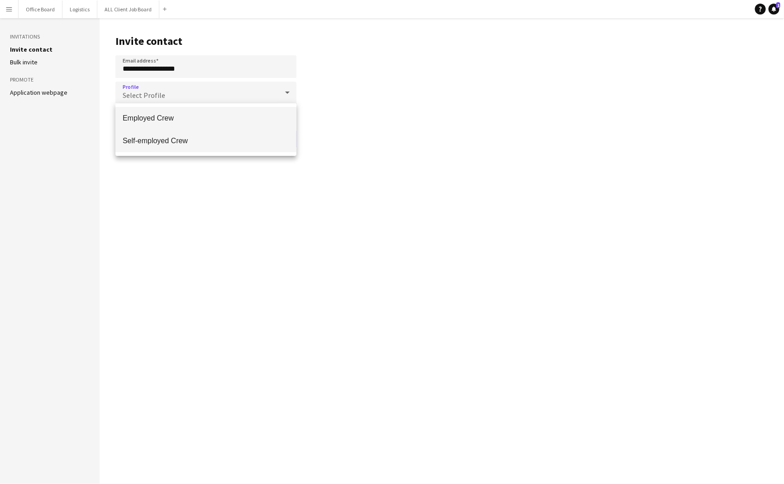
click at [174, 138] on span "Self-employed Crew" at bounding box center [206, 140] width 167 height 9
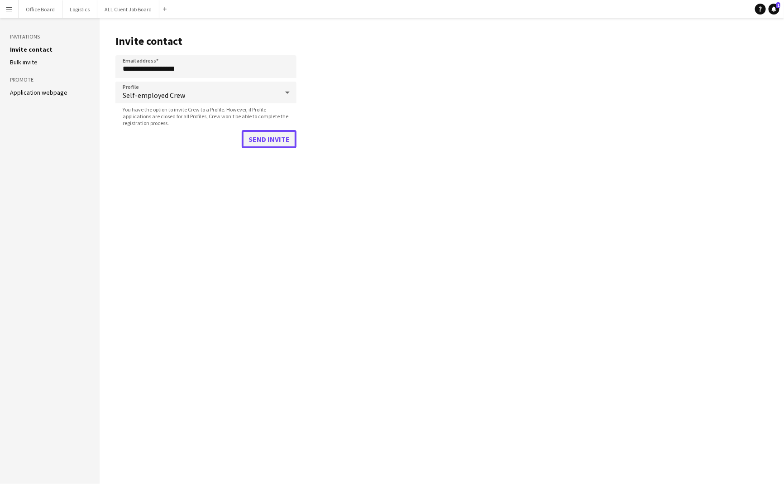
click at [274, 134] on button "Send invite" at bounding box center [269, 139] width 55 height 18
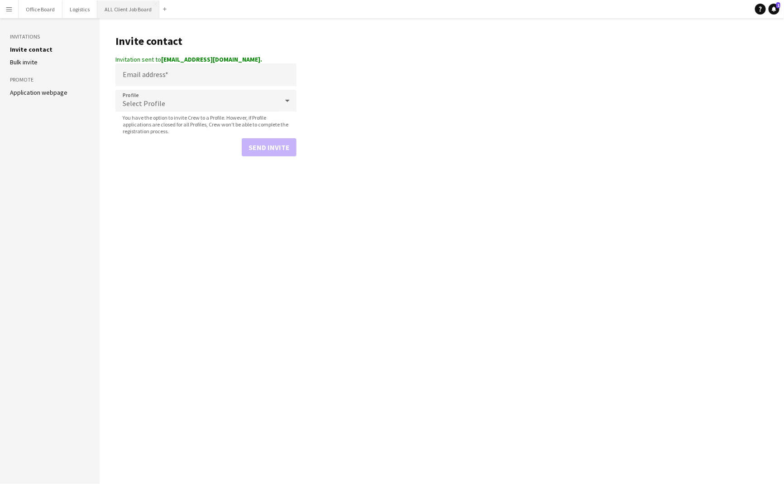
click at [127, 12] on button "ALL Client Job Board Close" at bounding box center [128, 9] width 62 height 18
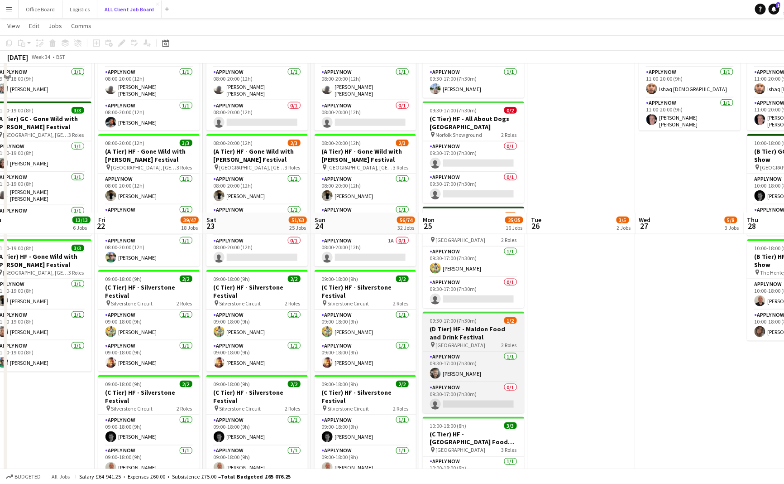
scroll to position [560, 0]
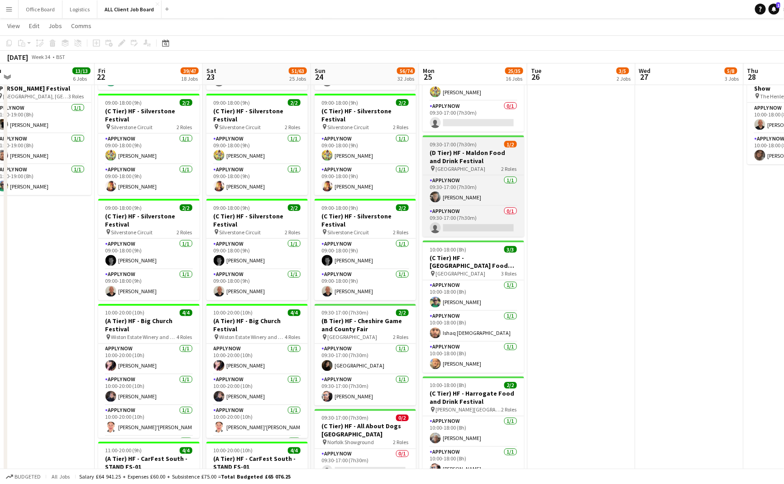
click at [474, 160] on h3 "(D Tier) HF - Maldon Food and Drink Festival" at bounding box center [473, 157] width 101 height 16
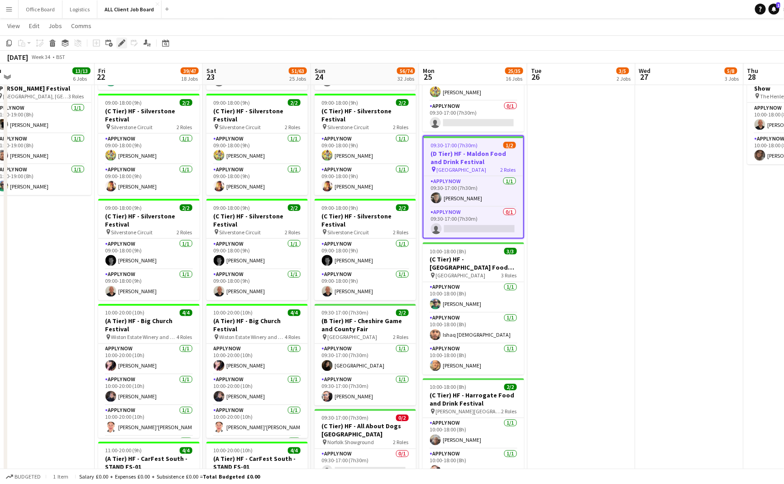
click at [120, 43] on icon at bounding box center [121, 43] width 5 height 5
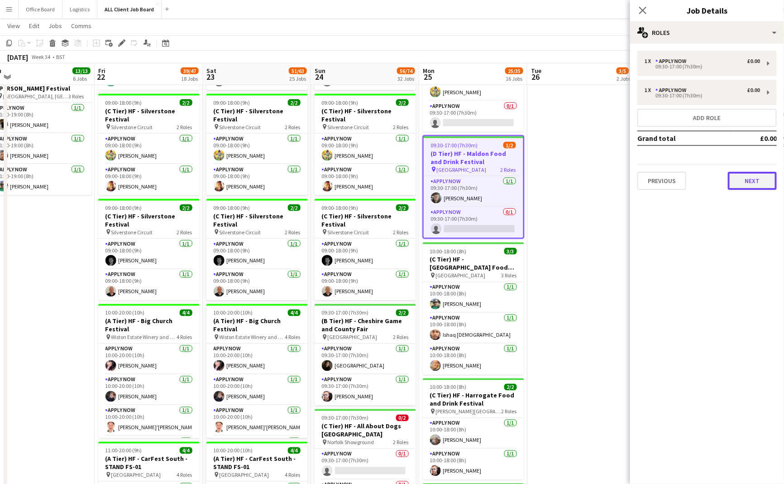
click at [760, 178] on button "Next" at bounding box center [752, 181] width 49 height 18
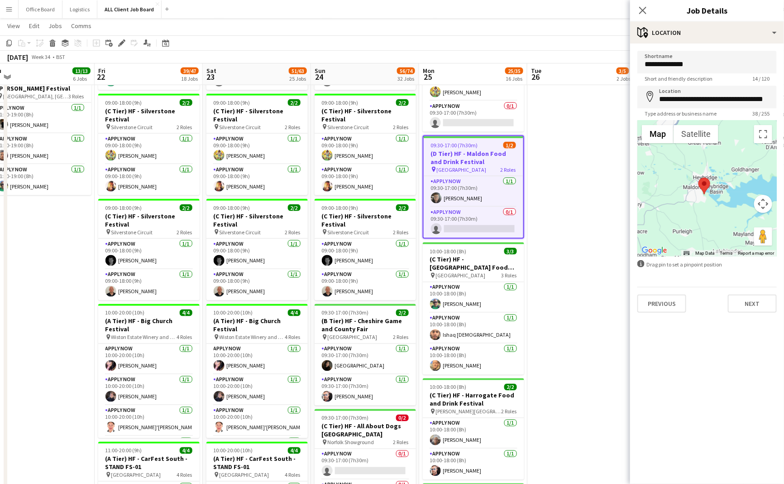
click at [7, 12] on app-icon "Menu" at bounding box center [8, 8] width 7 height 7
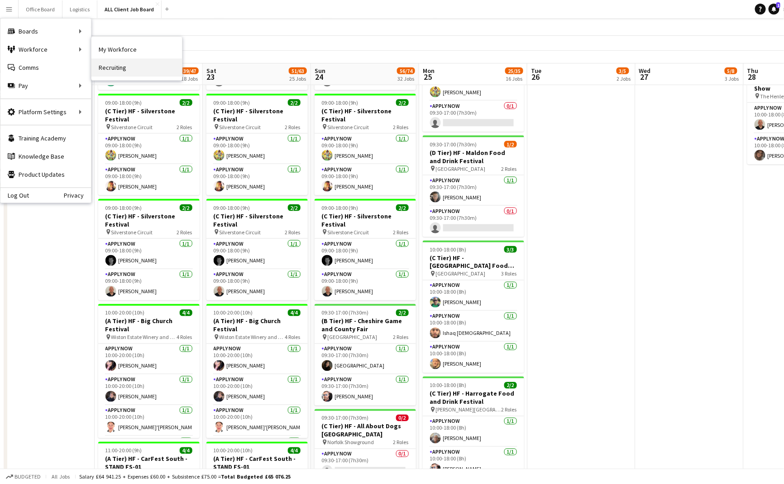
click at [124, 67] on link "Recruiting" at bounding box center [136, 67] width 91 height 18
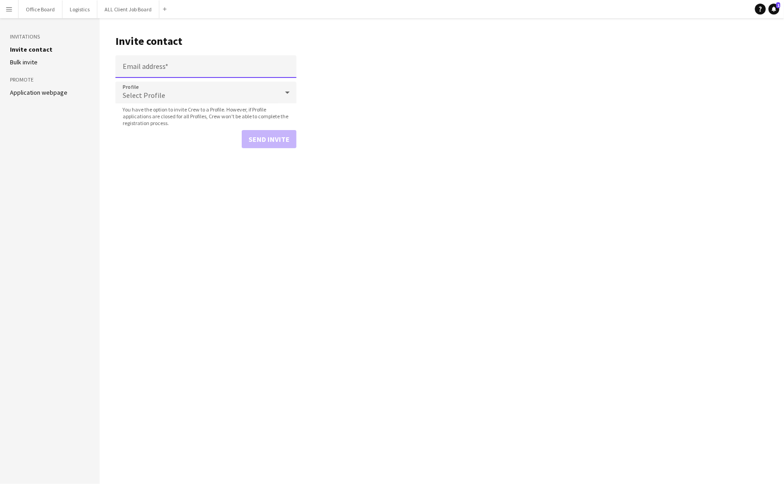
click at [169, 72] on input "Email address" at bounding box center [205, 66] width 181 height 23
paste input "**********"
type input "**********"
click at [193, 87] on div "Select Profile" at bounding box center [196, 92] width 163 height 22
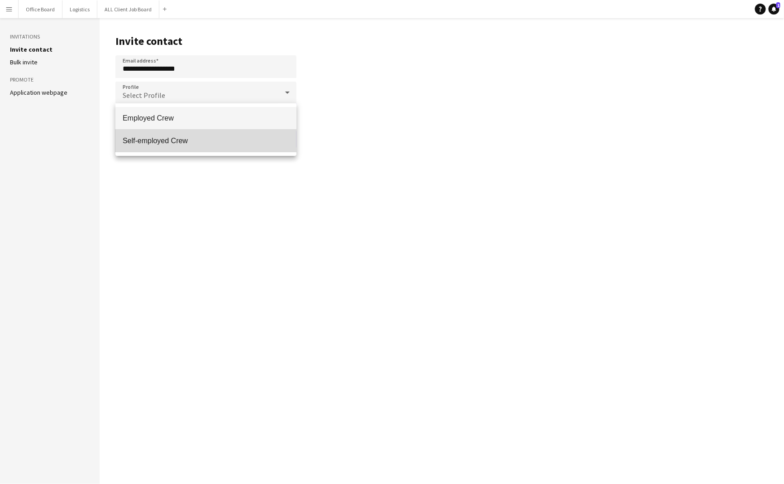
click at [177, 135] on mat-option "Self-employed Crew" at bounding box center [205, 140] width 181 height 23
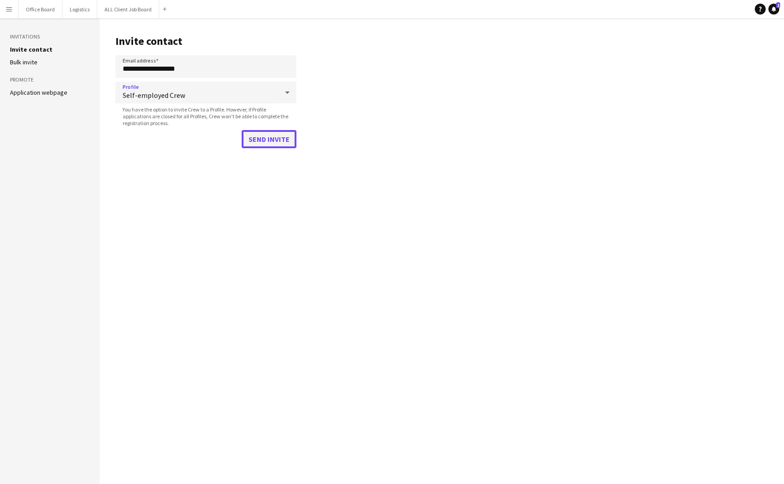
click at [265, 141] on button "Send invite" at bounding box center [269, 139] width 55 height 18
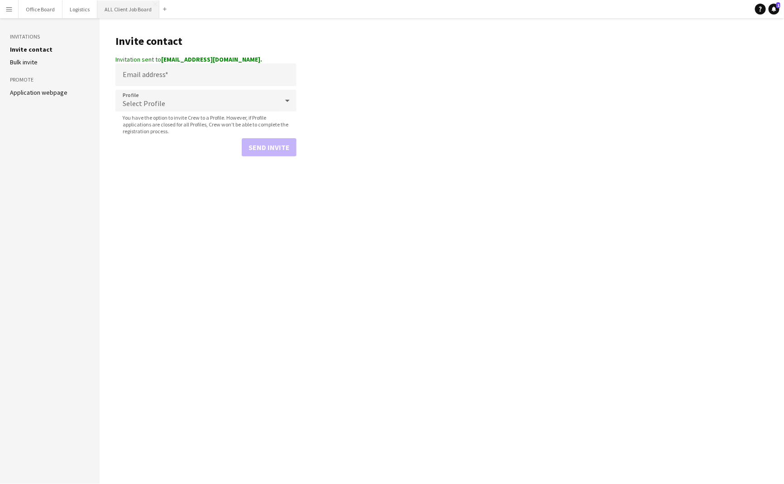
click at [129, 10] on button "ALL Client Job Board Close" at bounding box center [128, 9] width 62 height 18
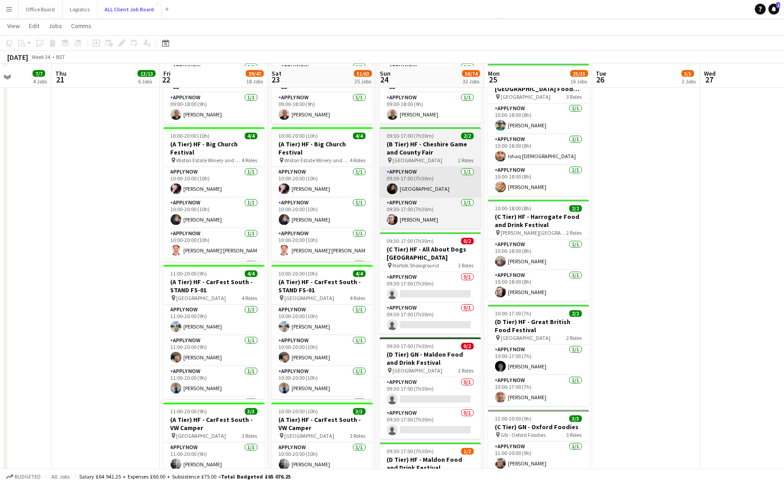
scroll to position [857, 0]
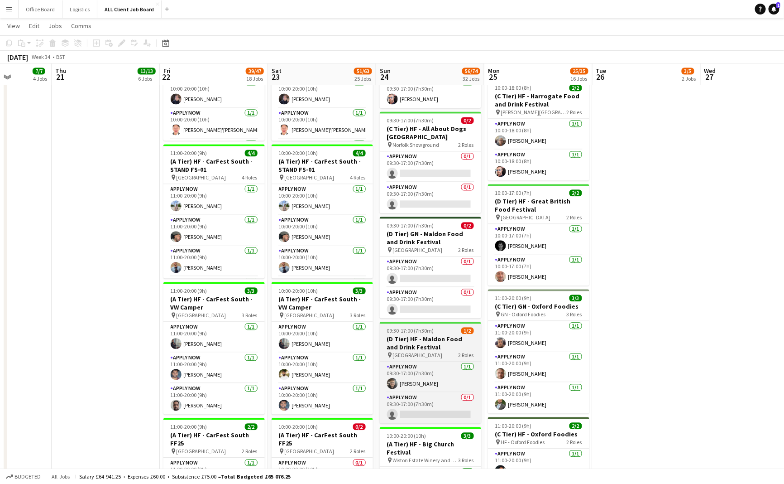
click at [430, 335] on h3 "(D Tier) HF - Maldon Food and Drink Festival" at bounding box center [430, 343] width 101 height 16
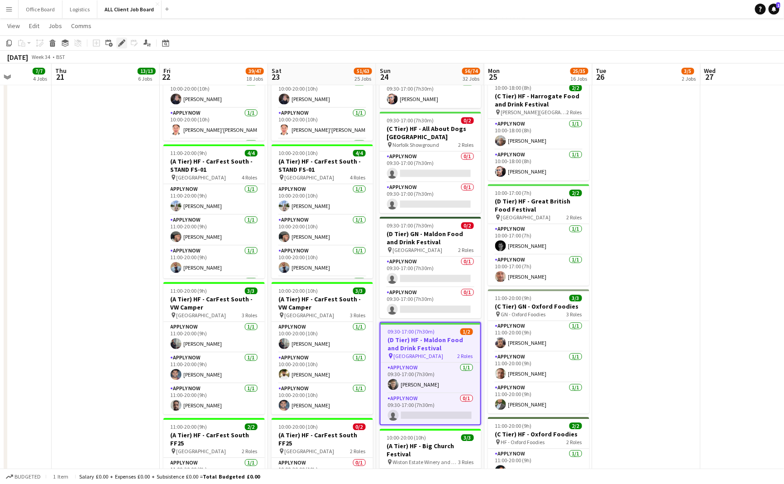
click at [123, 41] on icon at bounding box center [121, 43] width 5 height 5
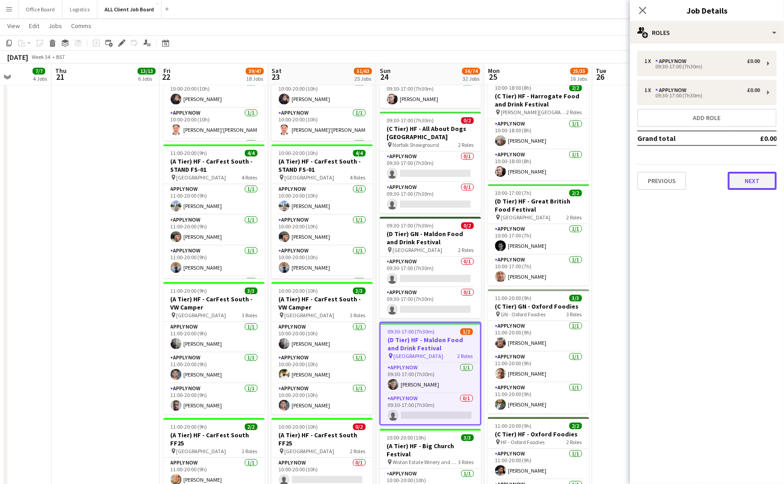
click at [749, 177] on button "Next" at bounding box center [752, 181] width 49 height 18
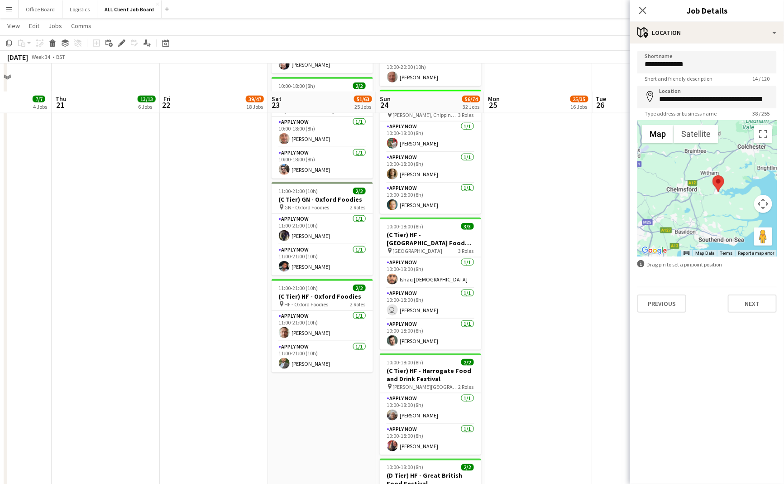
scroll to position [1887, 0]
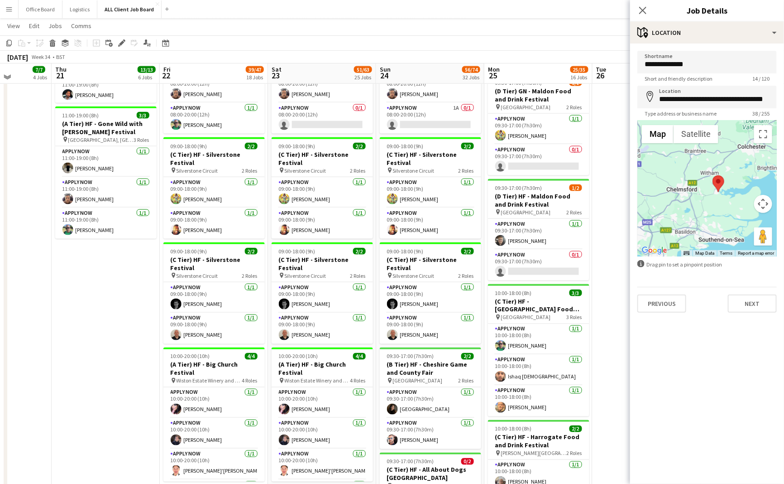
scroll to position [515, 0]
